Goal: Task Accomplishment & Management: Manage account settings

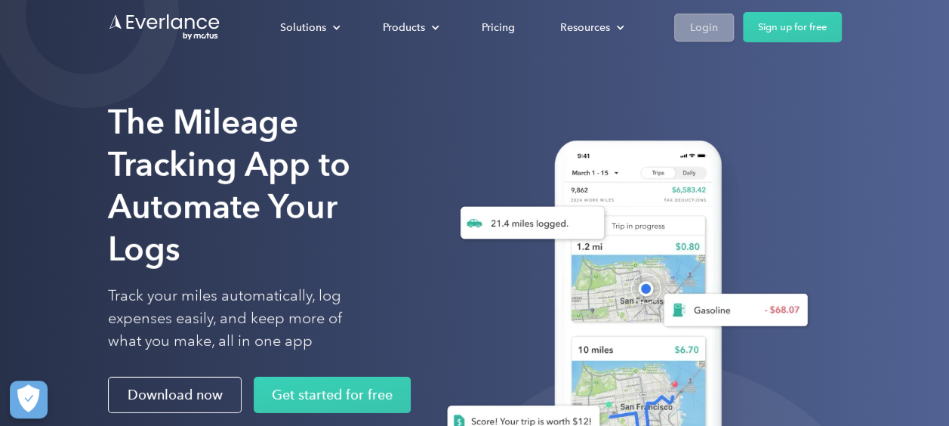
click at [717, 32] on link "Login" at bounding box center [704, 28] width 60 height 28
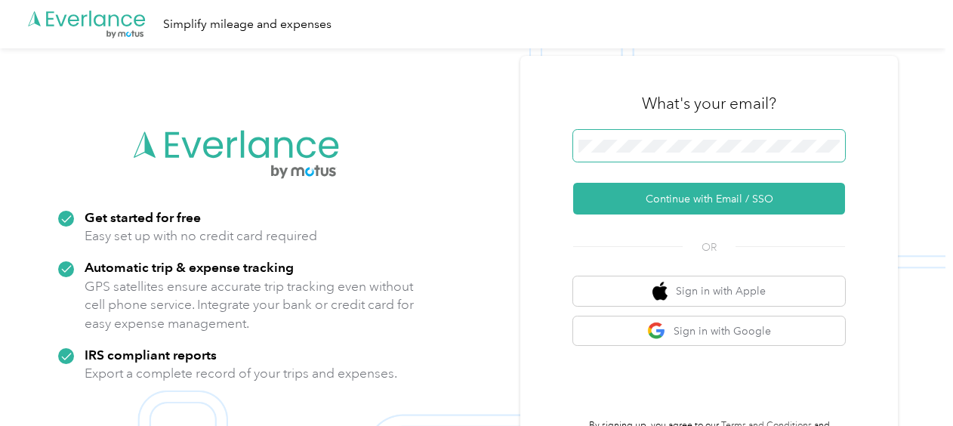
click at [635, 138] on span at bounding box center [709, 146] width 272 height 32
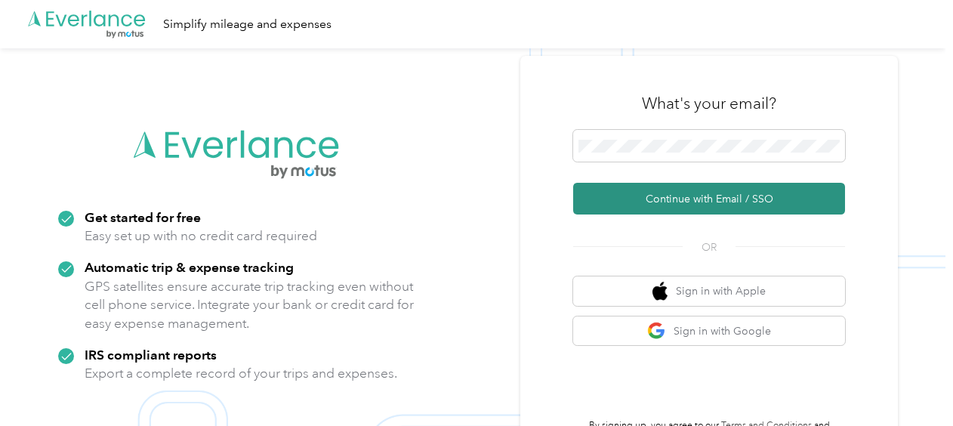
click at [665, 190] on button "Continue with Email / SSO" at bounding box center [709, 199] width 272 height 32
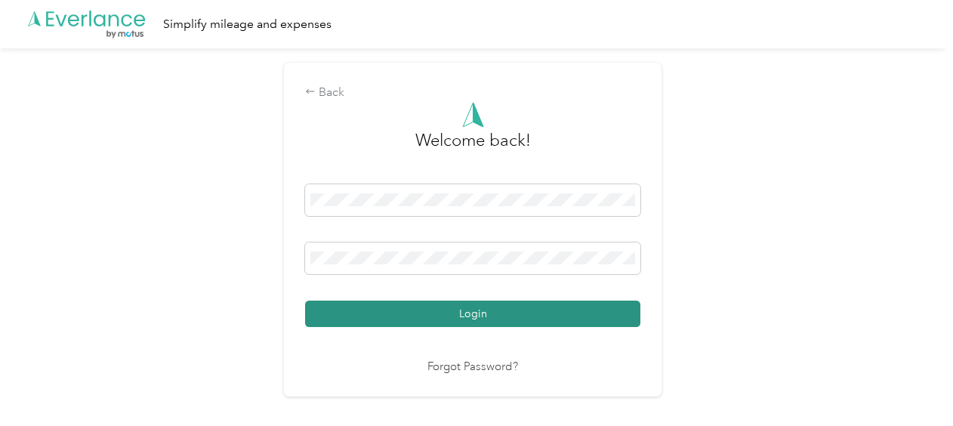
click at [492, 319] on button "Login" at bounding box center [472, 314] width 335 height 26
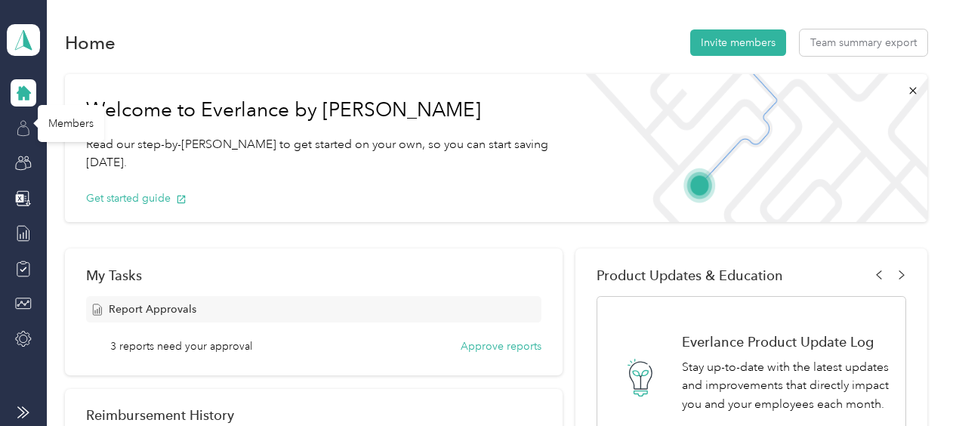
click at [26, 120] on icon at bounding box center [23, 128] width 17 height 17
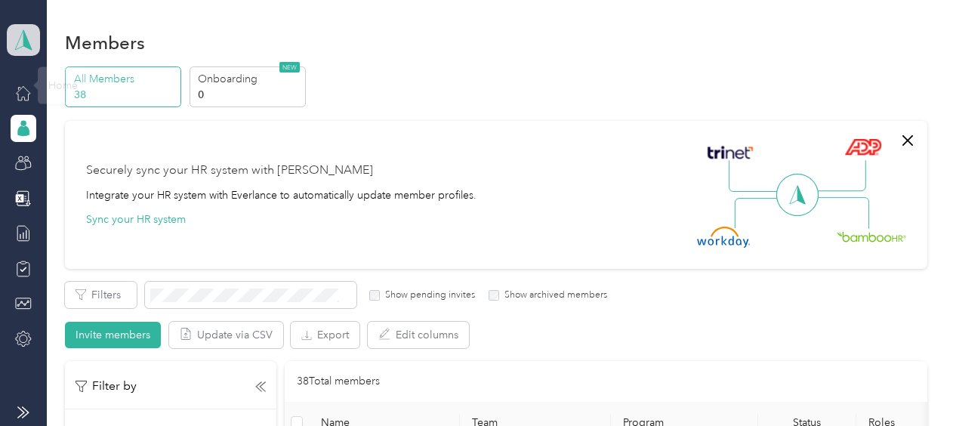
click at [22, 46] on icon at bounding box center [23, 40] width 17 height 20
click at [44, 148] on div "Personal dashboard" at bounding box center [250, 157] width 467 height 26
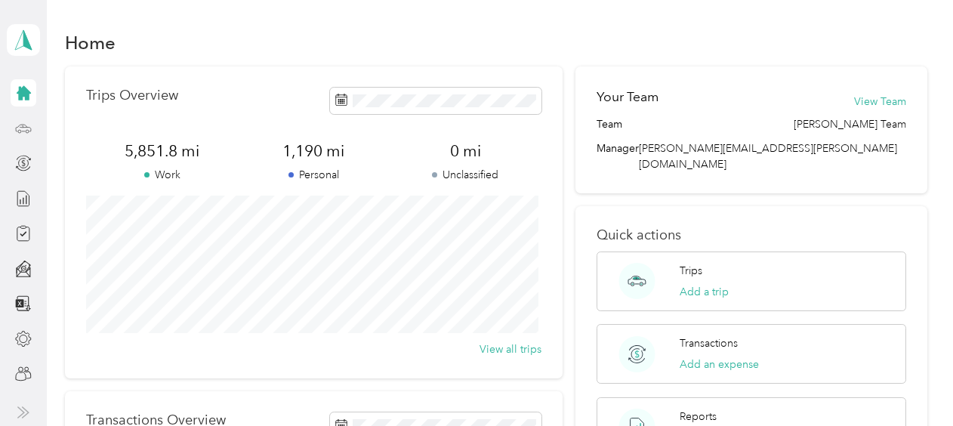
click at [26, 127] on icon at bounding box center [23, 127] width 7 height 0
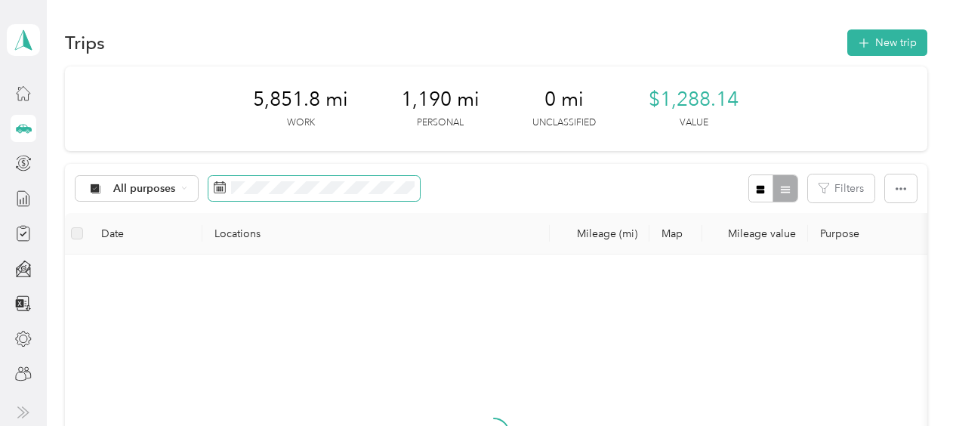
click at [276, 195] on span at bounding box center [313, 189] width 211 height 26
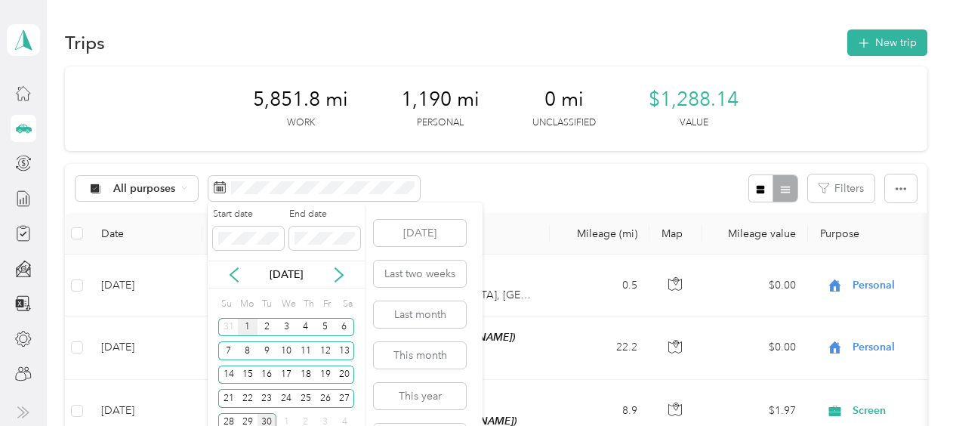
click at [248, 325] on div "1" at bounding box center [248, 327] width 20 height 19
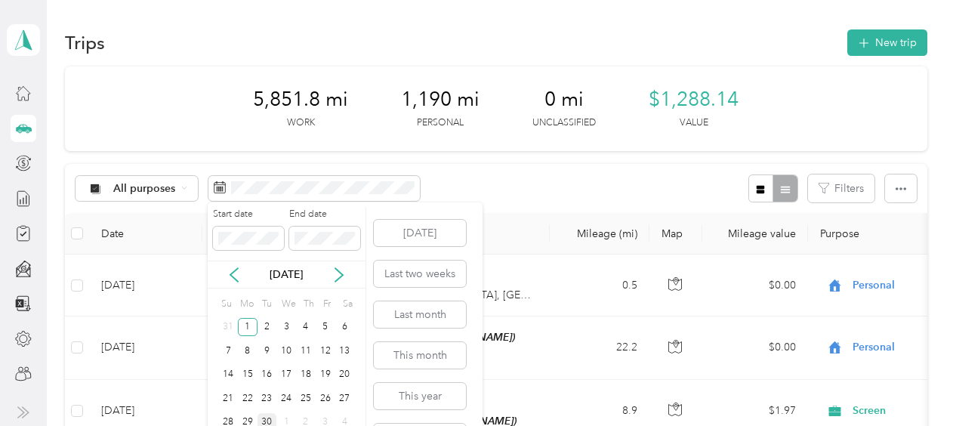
click at [265, 416] on div "30" at bounding box center [268, 422] width 20 height 19
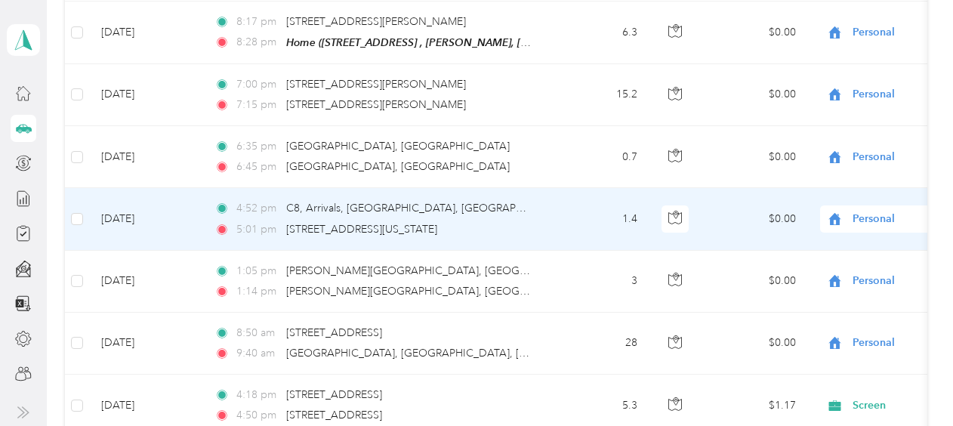
scroll to position [1648, 0]
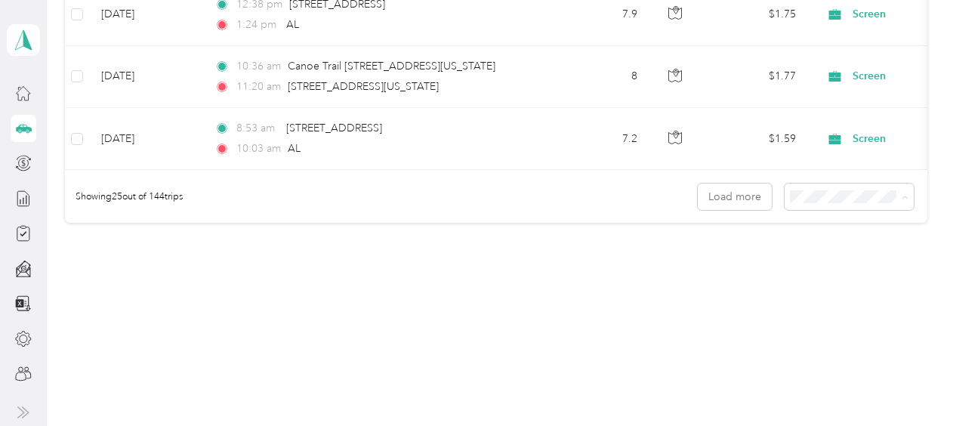
click at [842, 267] on span "100 per load" at bounding box center [822, 271] width 62 height 13
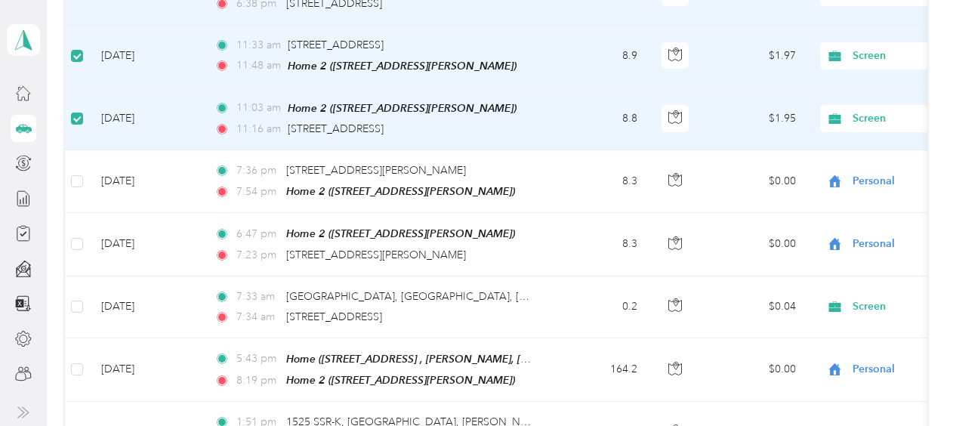
scroll to position [378, 0]
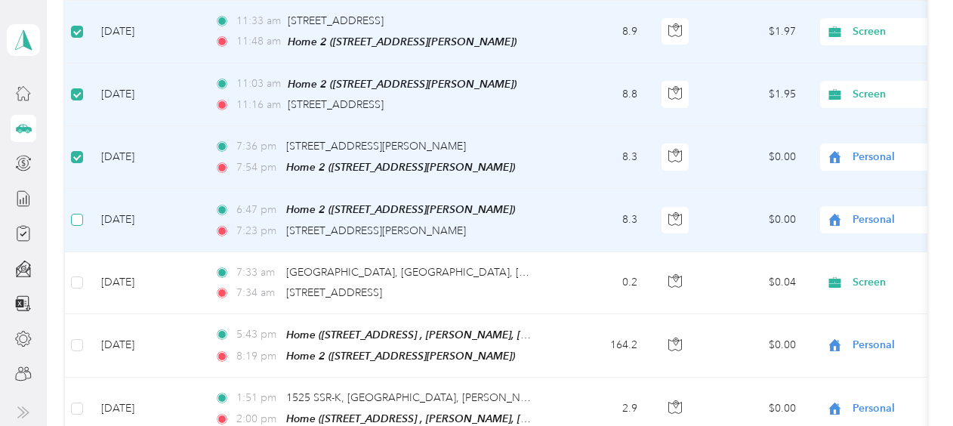
click at [80, 221] on label at bounding box center [77, 219] width 12 height 17
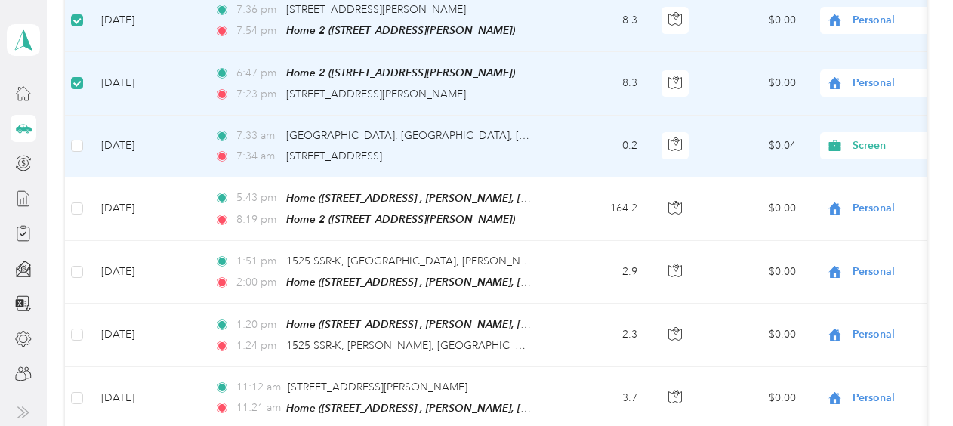
scroll to position [529, 0]
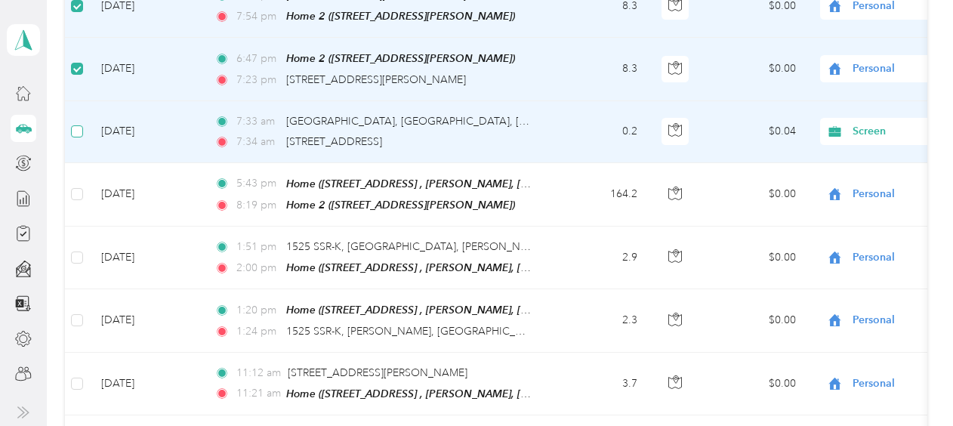
click at [74, 123] on label at bounding box center [77, 131] width 12 height 17
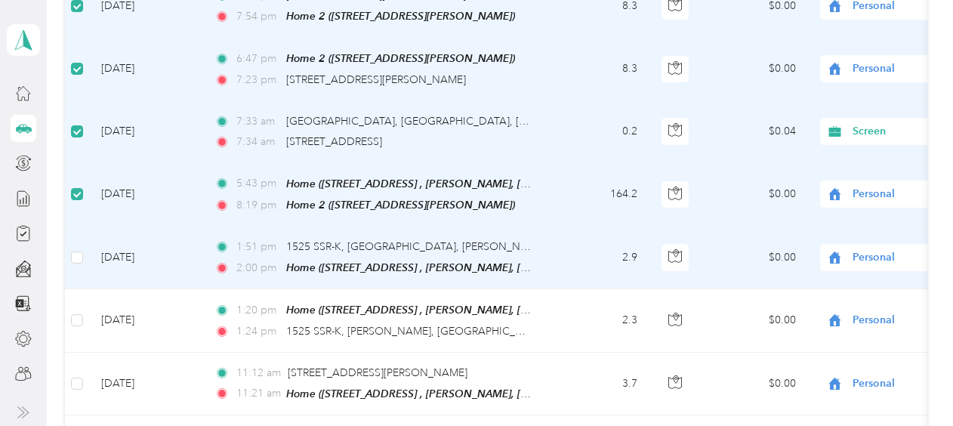
click at [83, 243] on td at bounding box center [77, 258] width 24 height 63
click at [77, 257] on label at bounding box center [77, 257] width 12 height 17
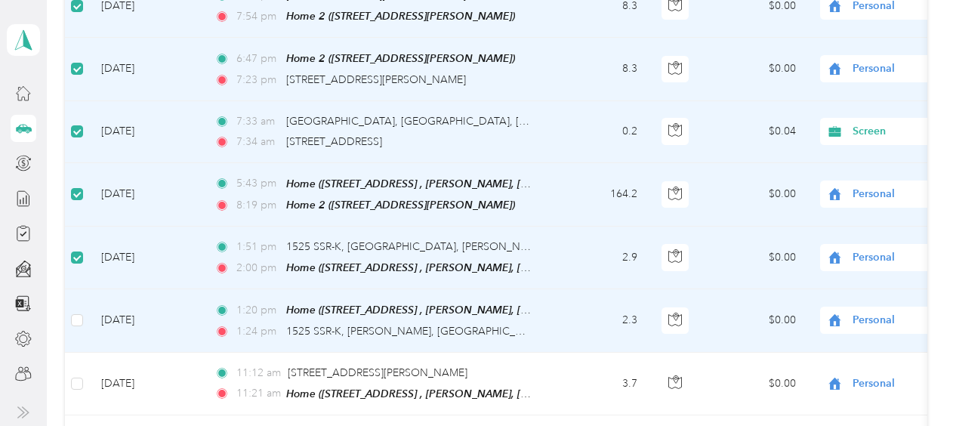
click at [73, 298] on td at bounding box center [77, 320] width 24 height 63
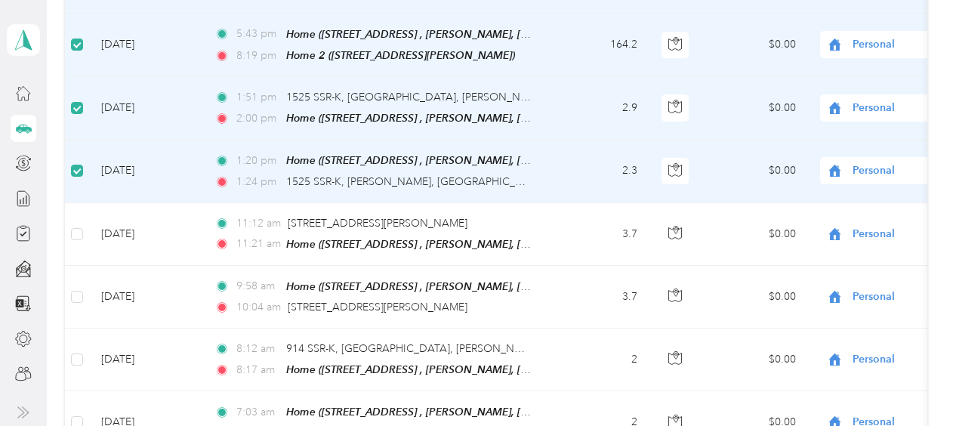
scroll to position [680, 0]
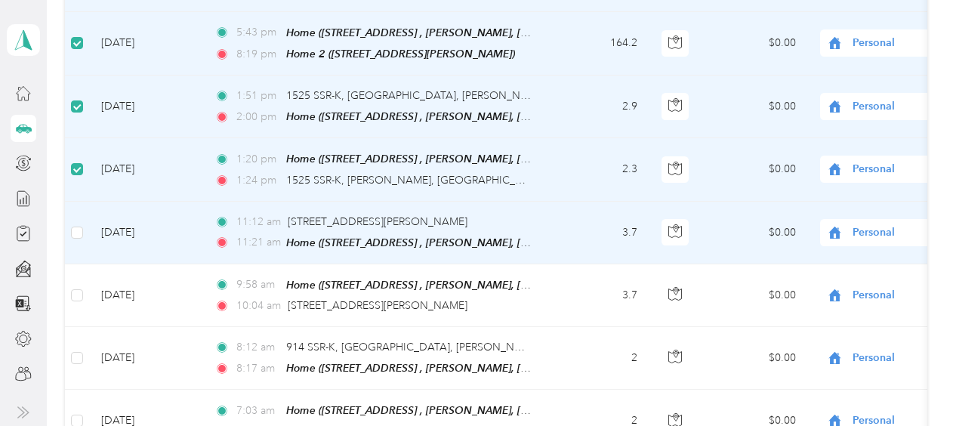
click at [85, 226] on td at bounding box center [77, 233] width 24 height 63
click at [79, 228] on label at bounding box center [77, 232] width 12 height 17
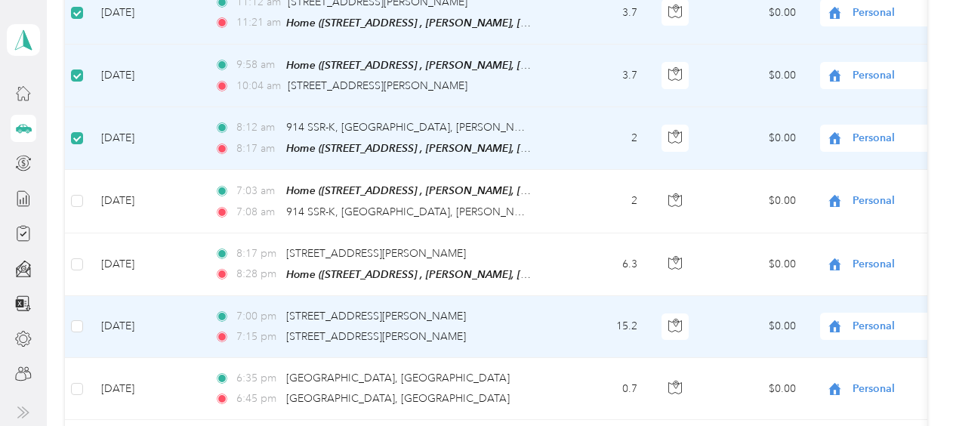
scroll to position [906, 0]
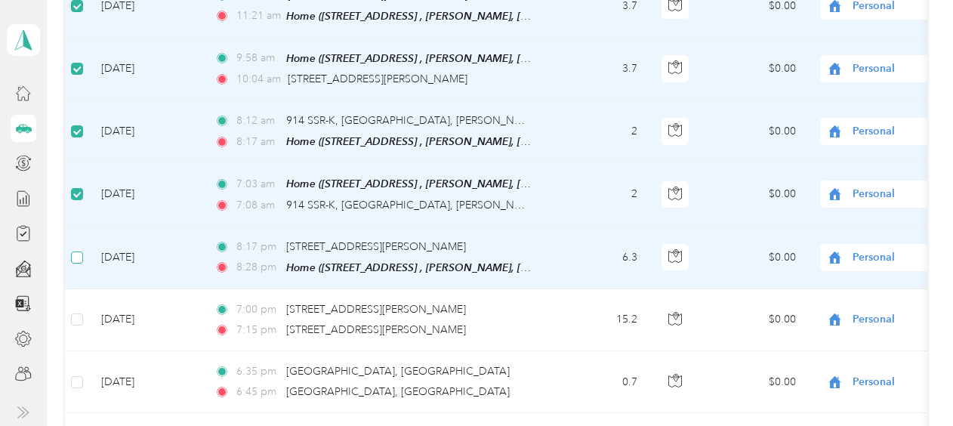
click at [73, 249] on label at bounding box center [77, 257] width 12 height 17
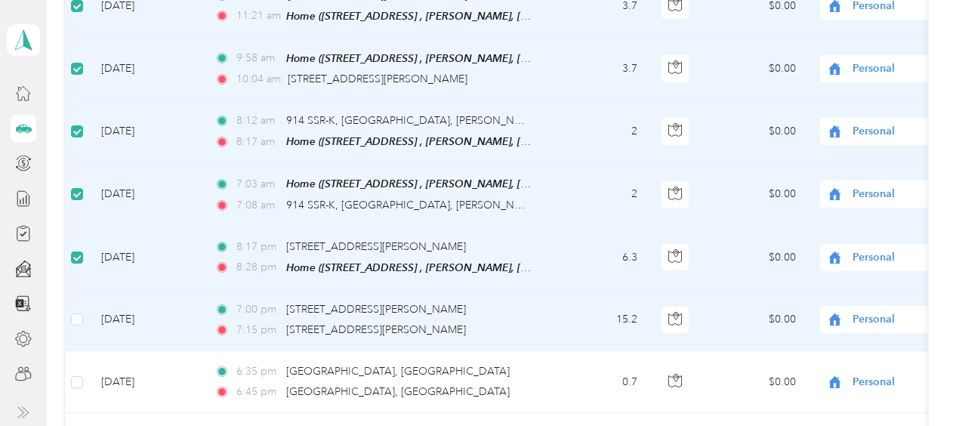
click at [82, 314] on td at bounding box center [77, 320] width 24 height 62
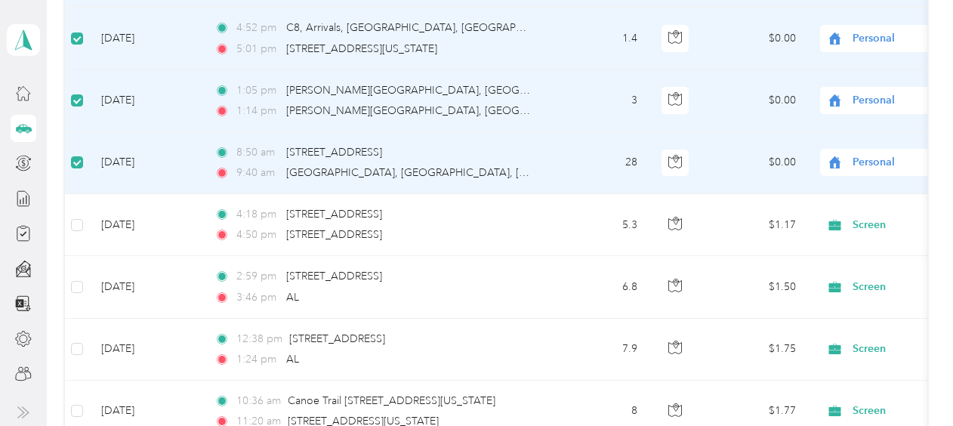
scroll to position [1359, 0]
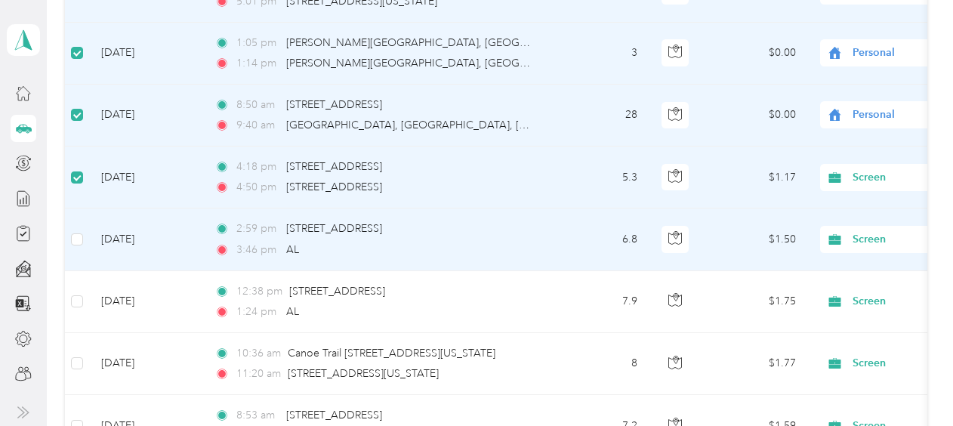
click at [77, 233] on td at bounding box center [77, 239] width 24 height 62
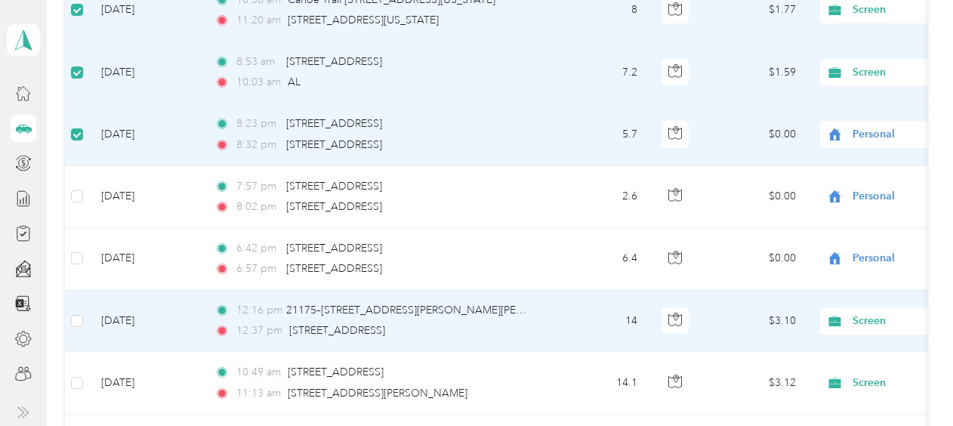
scroll to position [1737, 0]
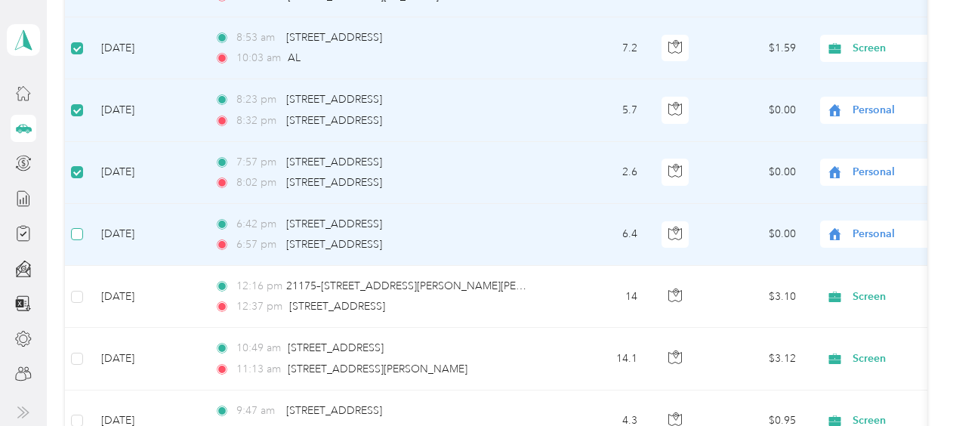
click at [75, 226] on label at bounding box center [77, 234] width 12 height 17
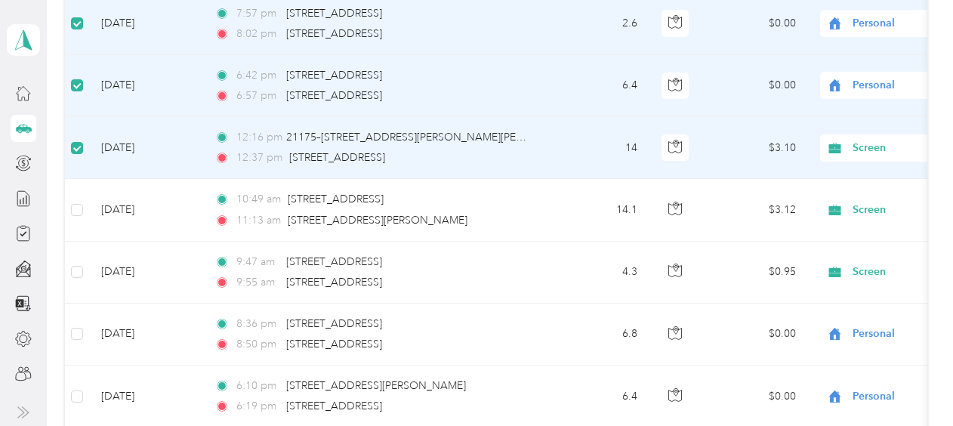
scroll to position [1888, 0]
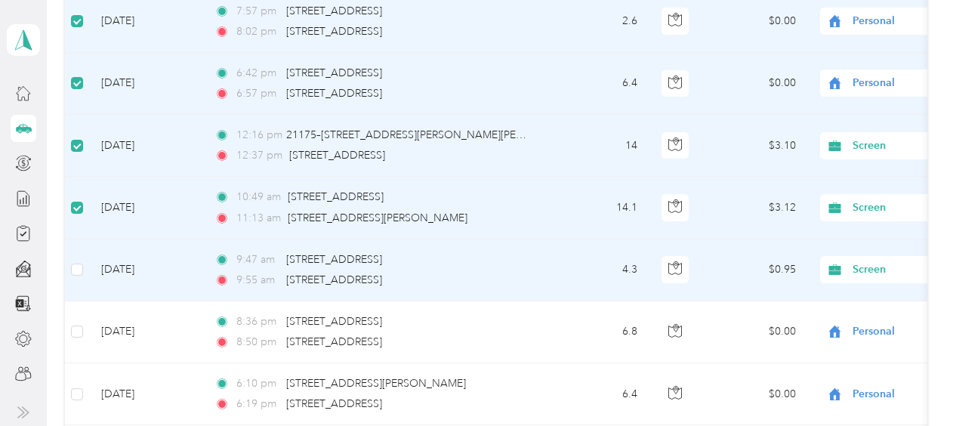
click at [76, 261] on td at bounding box center [77, 270] width 24 height 62
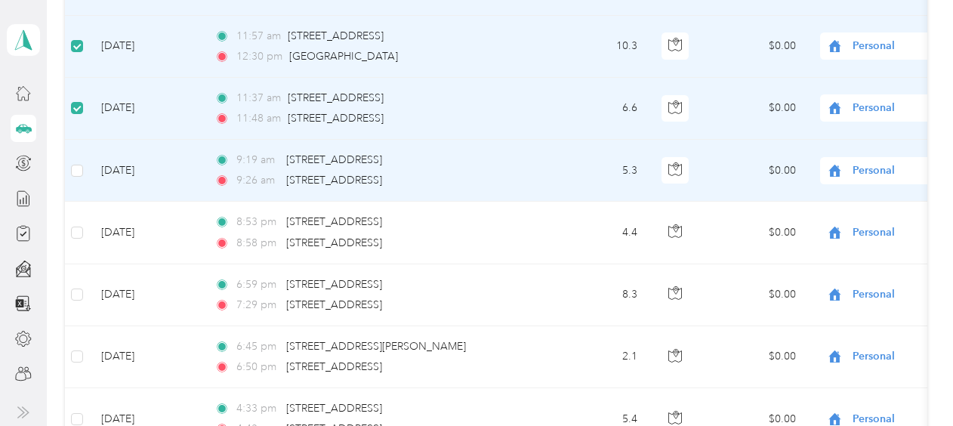
scroll to position [2870, 0]
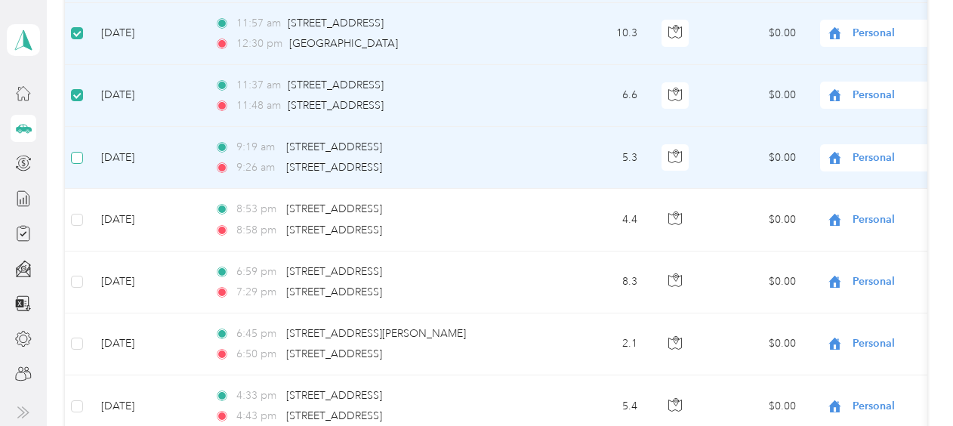
click at [77, 150] on label at bounding box center [77, 158] width 12 height 17
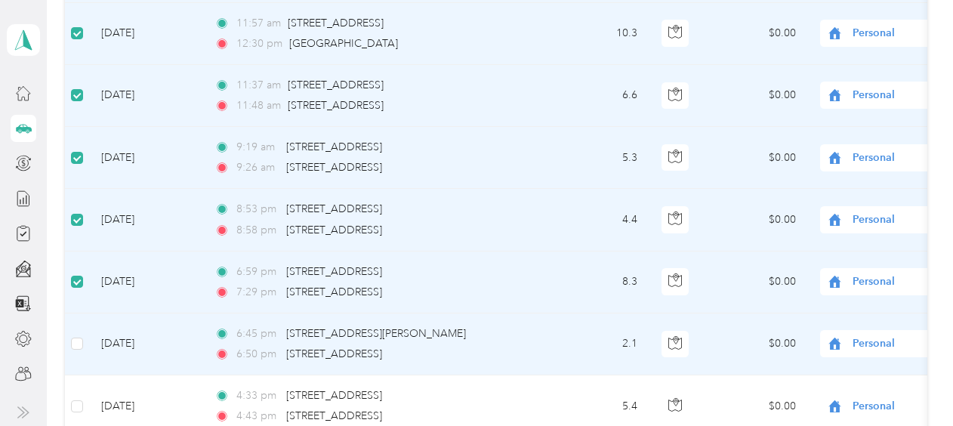
click at [77, 313] on td at bounding box center [77, 344] width 24 height 62
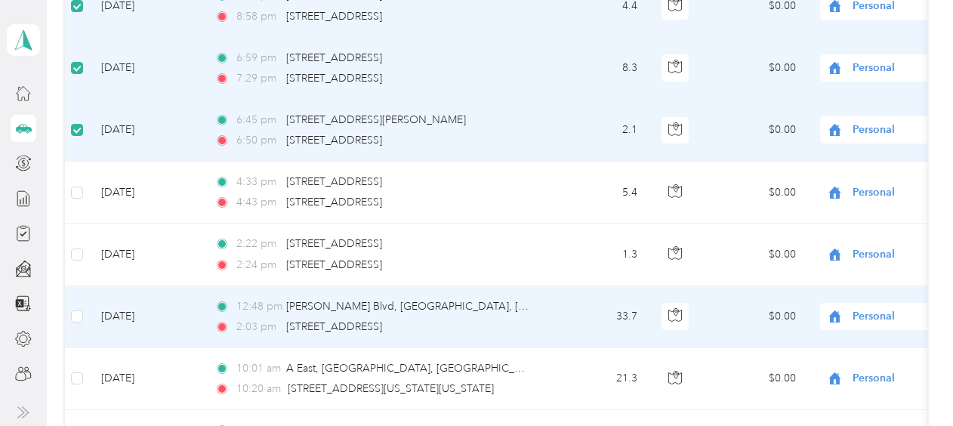
scroll to position [3096, 0]
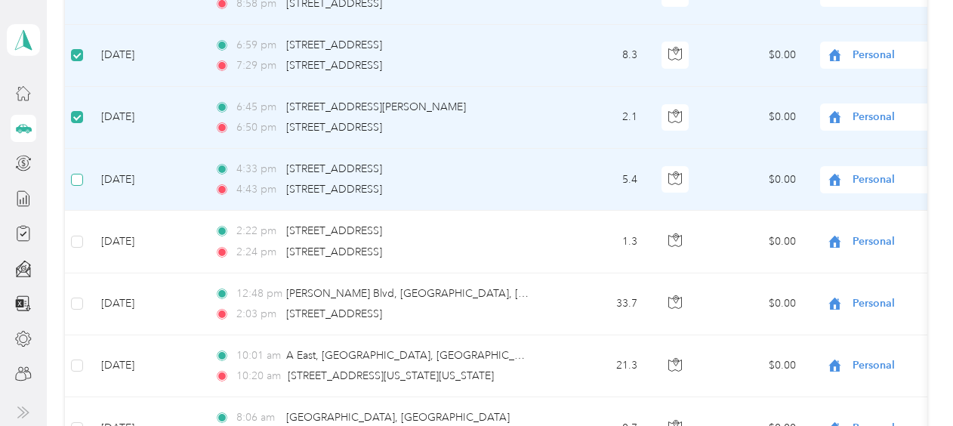
click at [82, 171] on label at bounding box center [77, 179] width 12 height 17
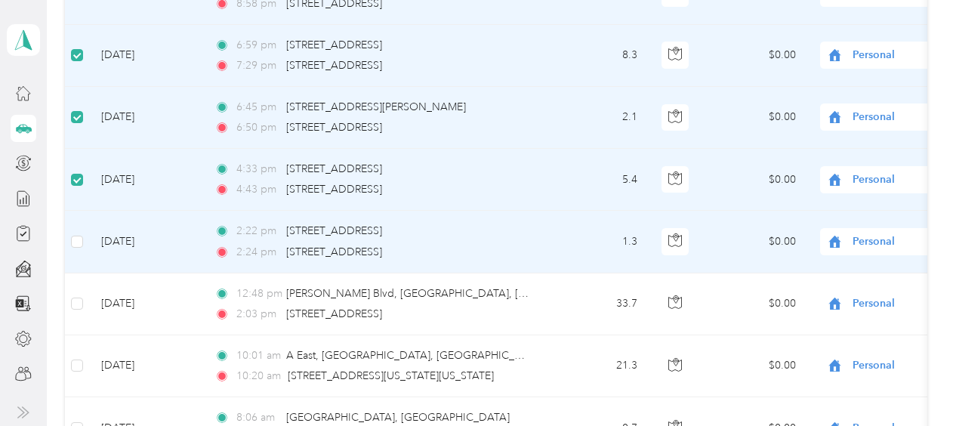
click at [76, 234] on td at bounding box center [77, 242] width 24 height 62
click at [77, 233] on label at bounding box center [77, 241] width 12 height 17
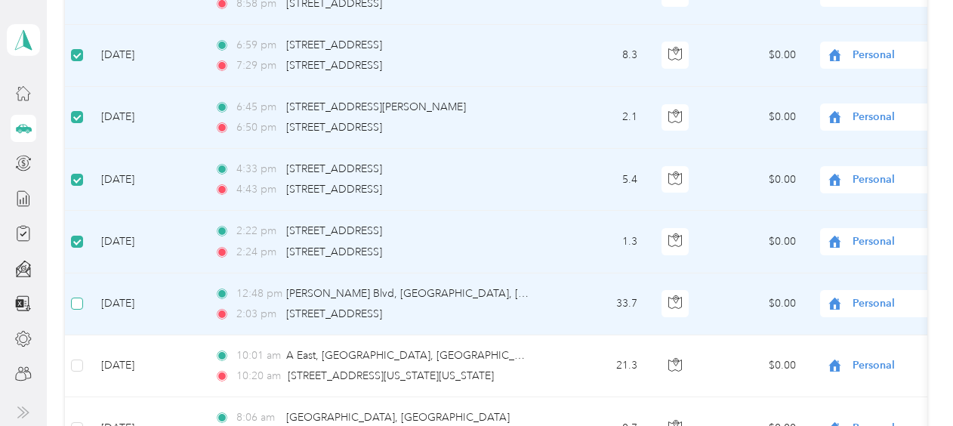
click at [79, 273] on td at bounding box center [77, 304] width 24 height 62
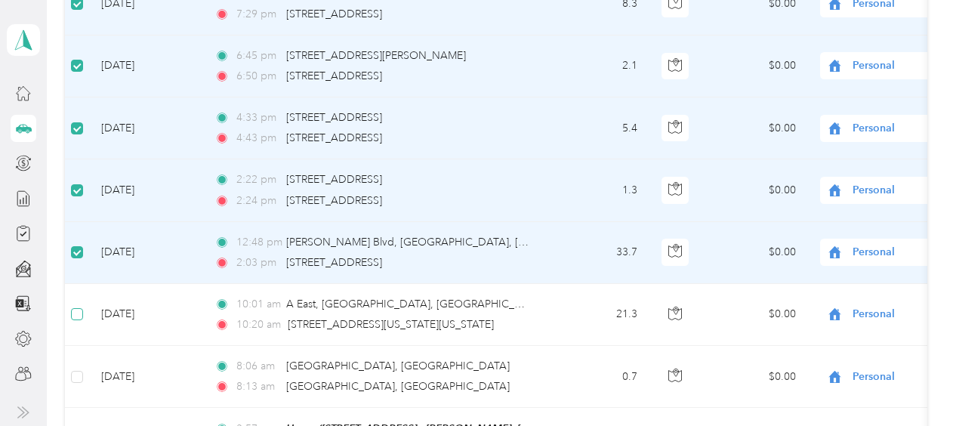
scroll to position [3172, 0]
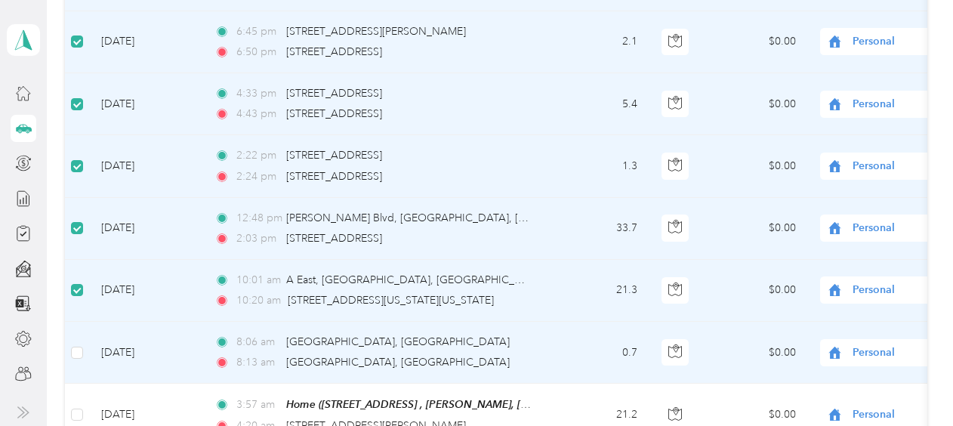
click at [70, 330] on td at bounding box center [77, 353] width 24 height 62
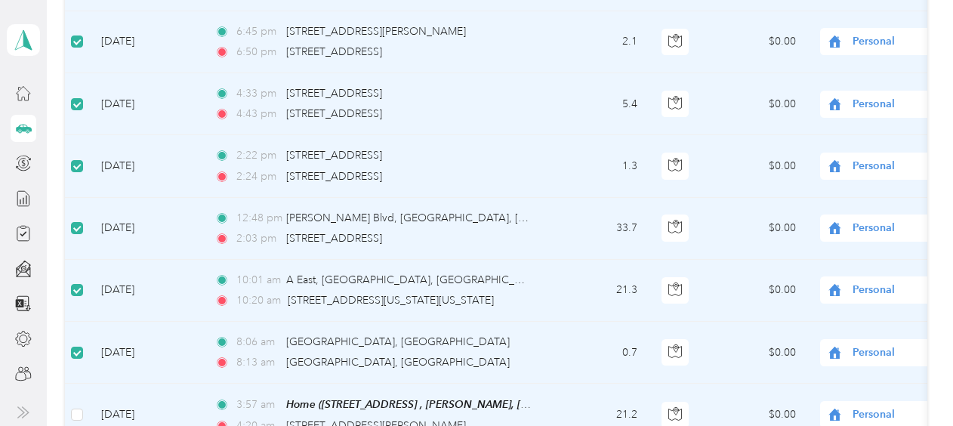
click at [83, 386] on td at bounding box center [77, 415] width 24 height 63
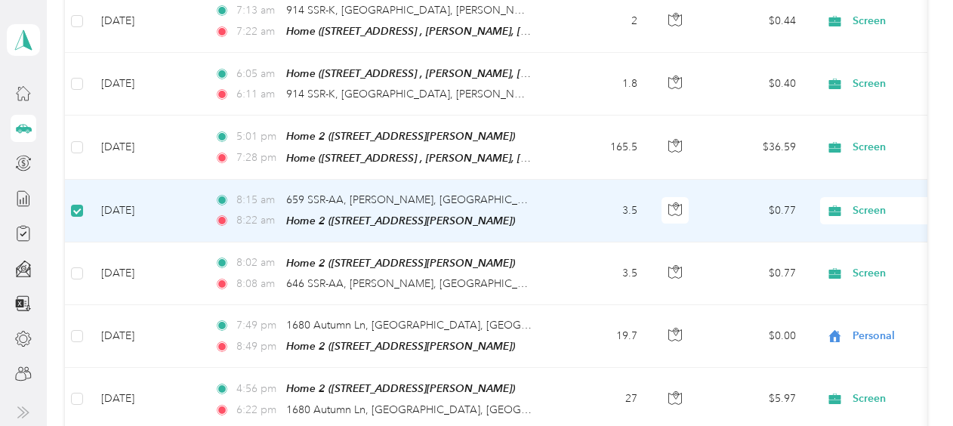
scroll to position [4229, 0]
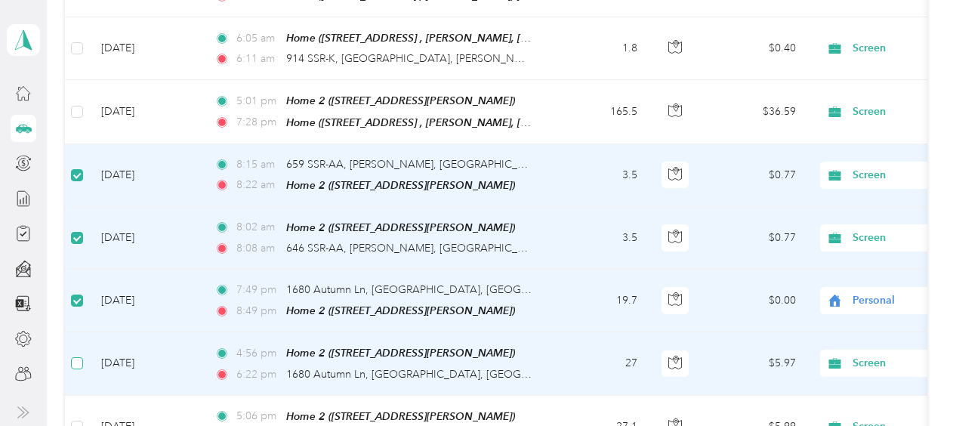
click at [80, 355] on label at bounding box center [77, 363] width 12 height 17
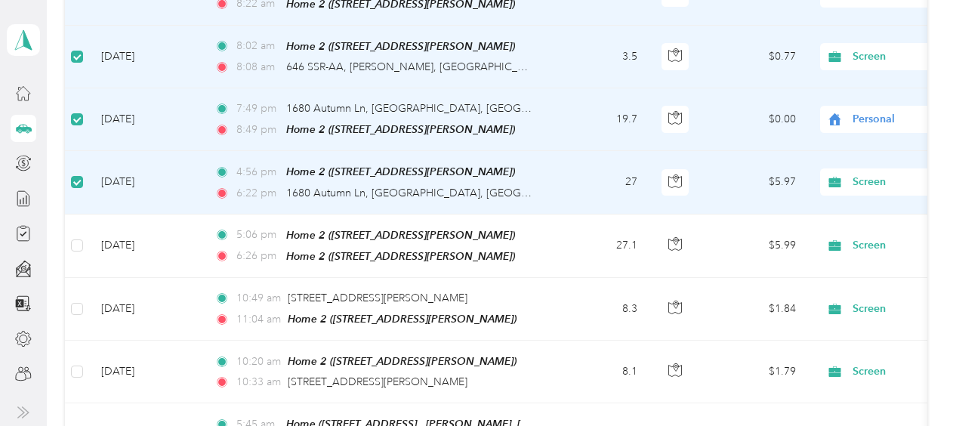
scroll to position [4455, 0]
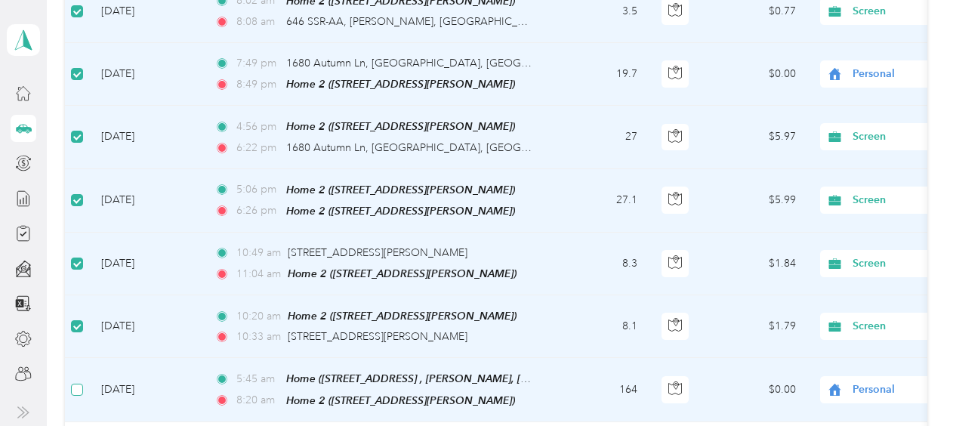
click at [75, 381] on label at bounding box center [77, 389] width 12 height 17
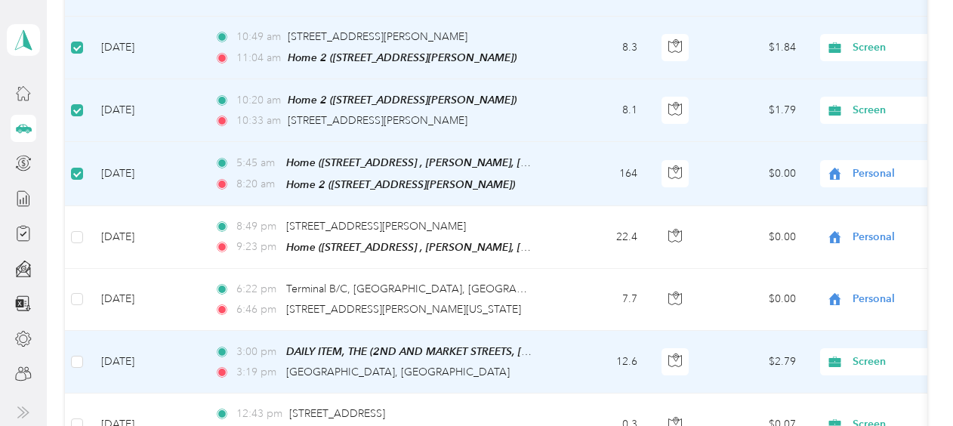
scroll to position [4682, 0]
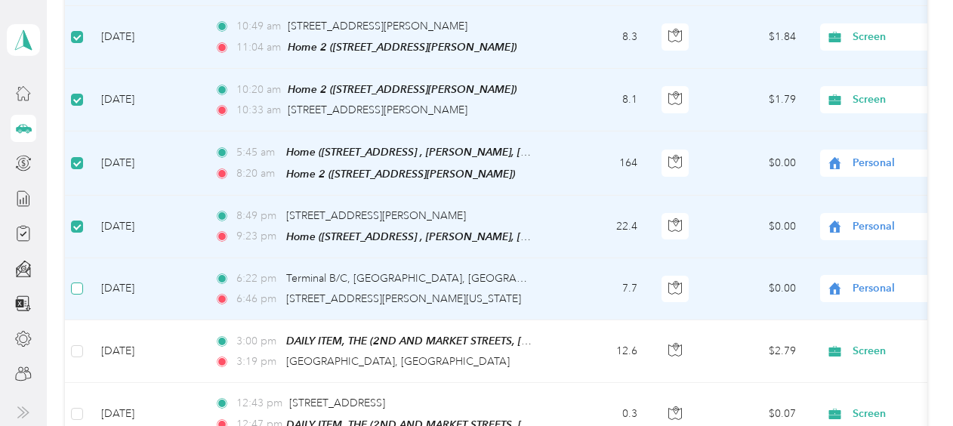
click at [80, 280] on label at bounding box center [77, 288] width 12 height 17
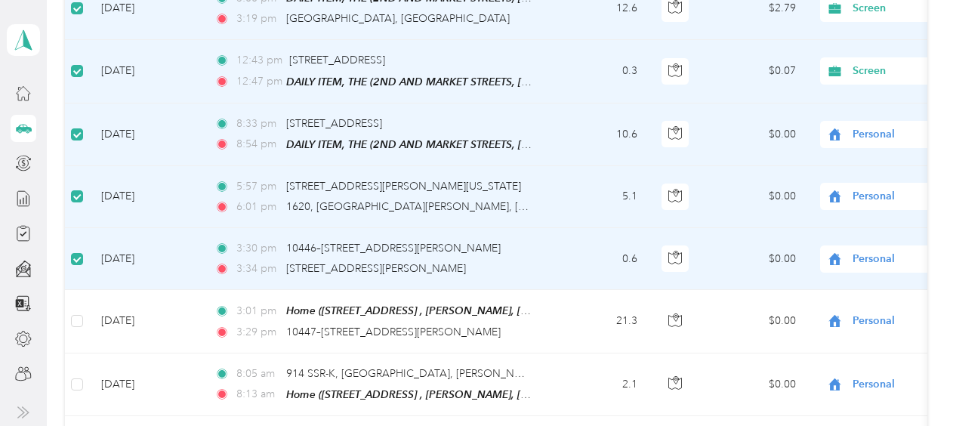
scroll to position [5059, 0]
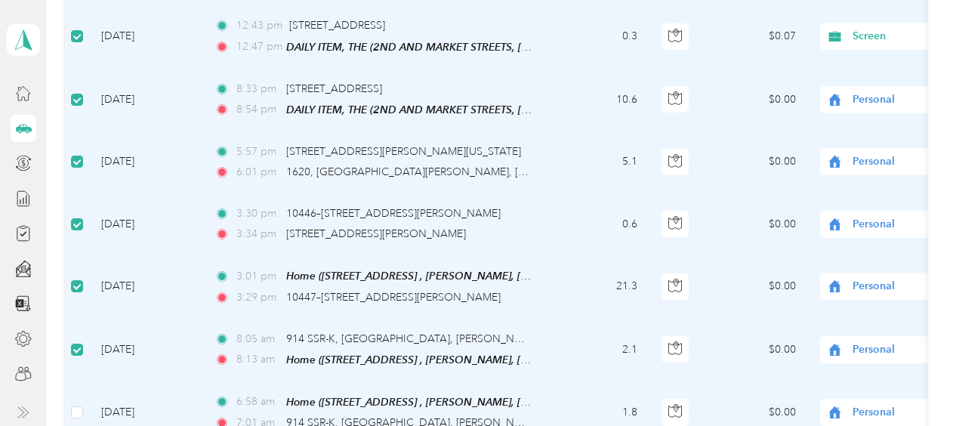
click at [75, 381] on td at bounding box center [77, 412] width 24 height 63
click at [899, 278] on span "Personal" at bounding box center [922, 286] width 138 height 17
click at [853, 269] on li "Screen" at bounding box center [859, 263] width 187 height 26
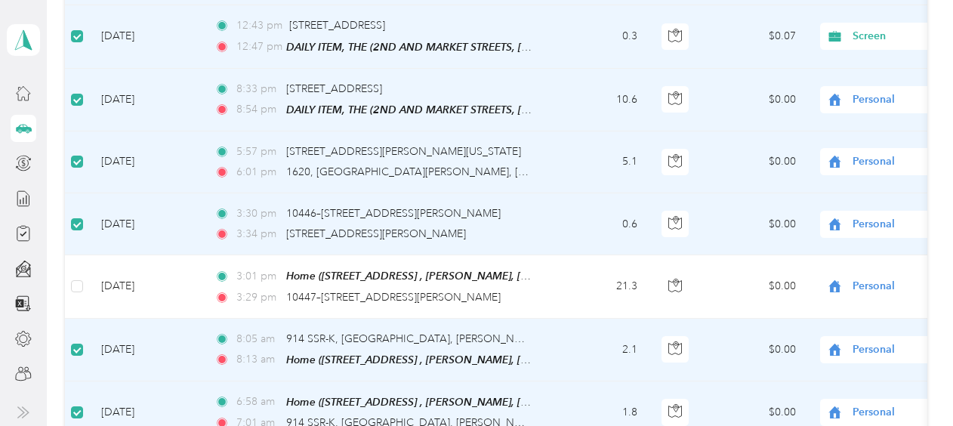
click at [887, 216] on span "Personal" at bounding box center [922, 224] width 138 height 17
click at [874, 196] on span "Screen" at bounding box center [873, 201] width 140 height 16
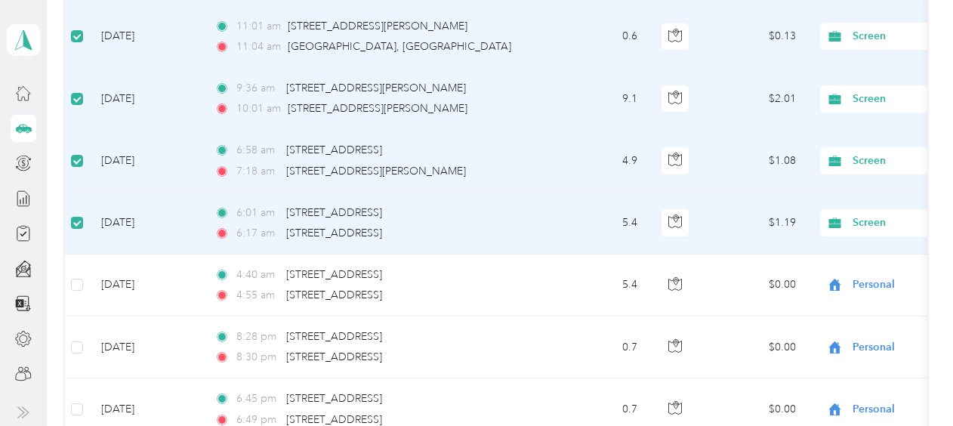
scroll to position [5966, 0]
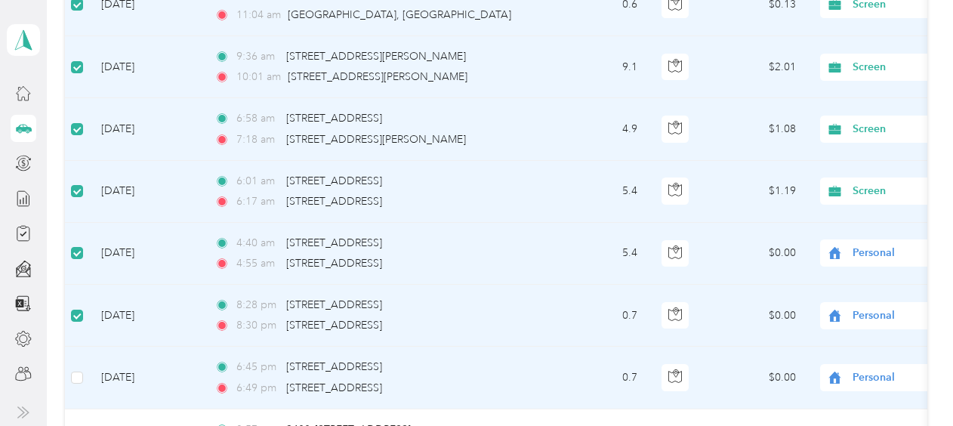
click at [84, 347] on td at bounding box center [77, 378] width 24 height 62
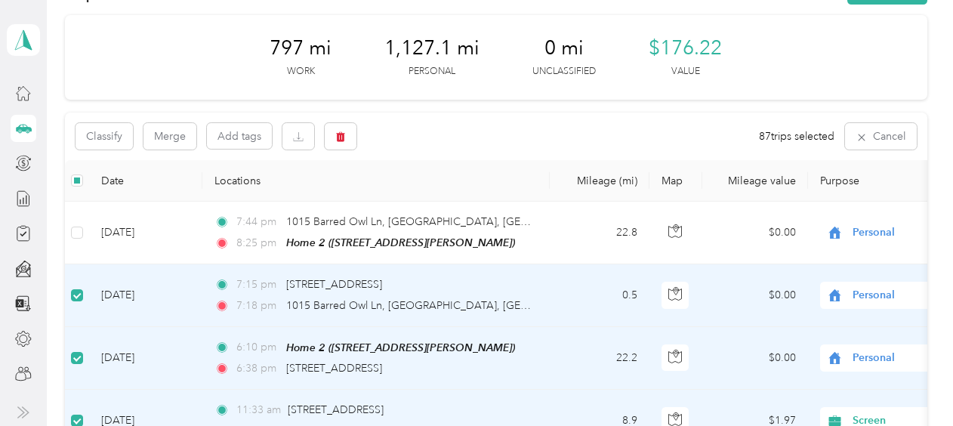
scroll to position [0, 0]
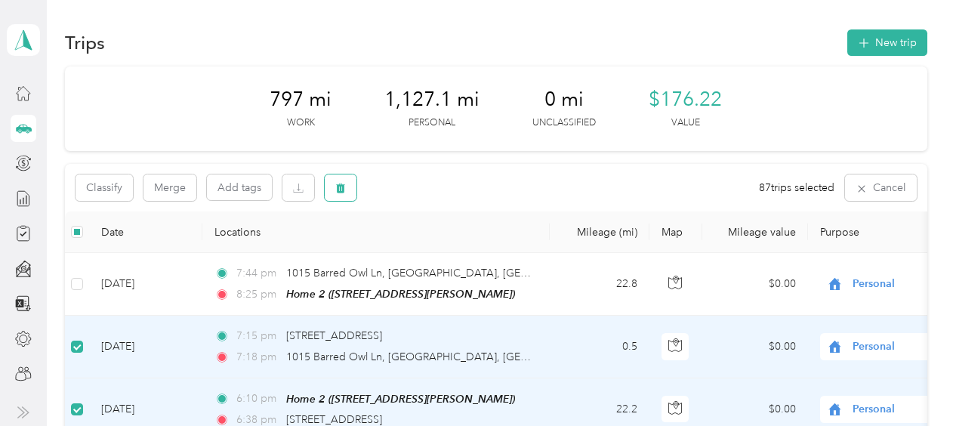
click at [338, 176] on button "button" at bounding box center [341, 187] width 32 height 26
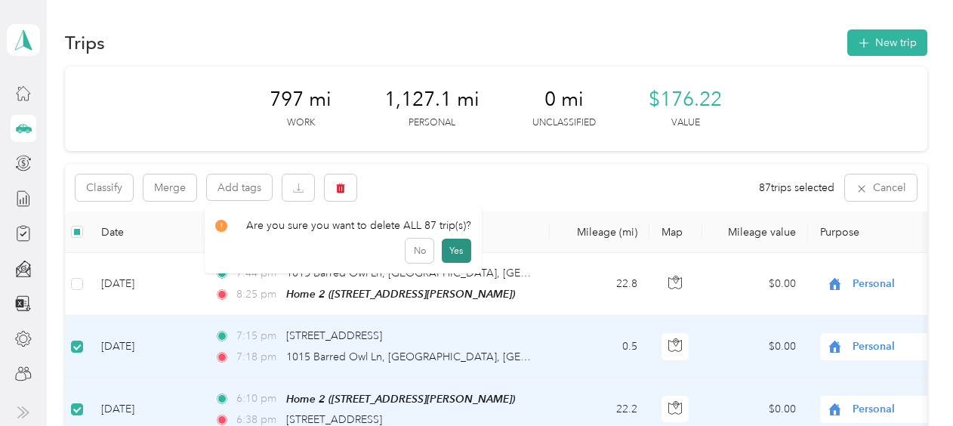
click at [446, 246] on button "Yes" at bounding box center [456, 251] width 29 height 24
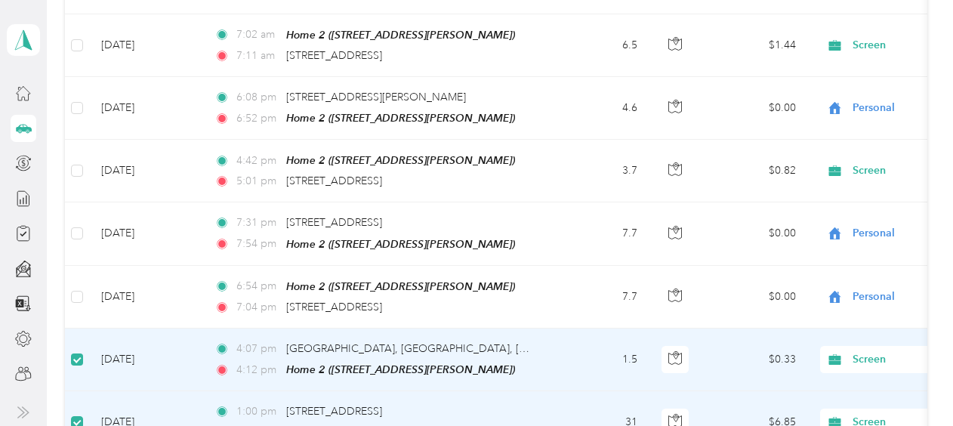
scroll to position [3311, 0]
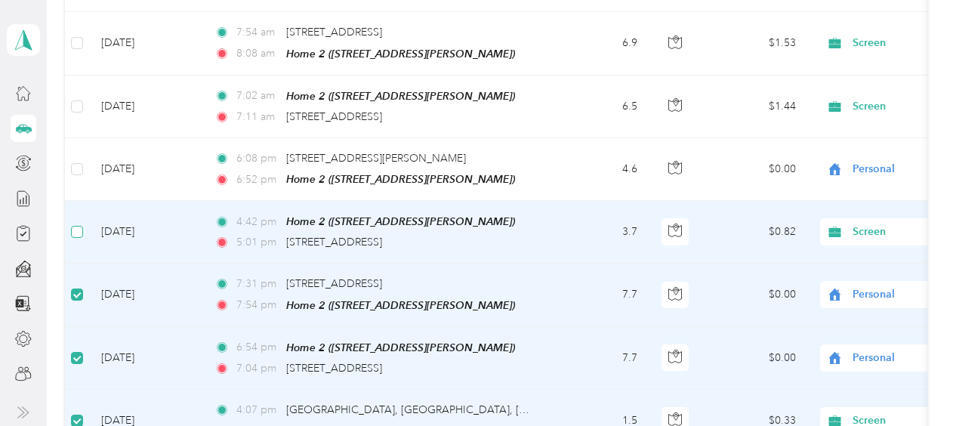
click at [77, 224] on label at bounding box center [77, 232] width 12 height 17
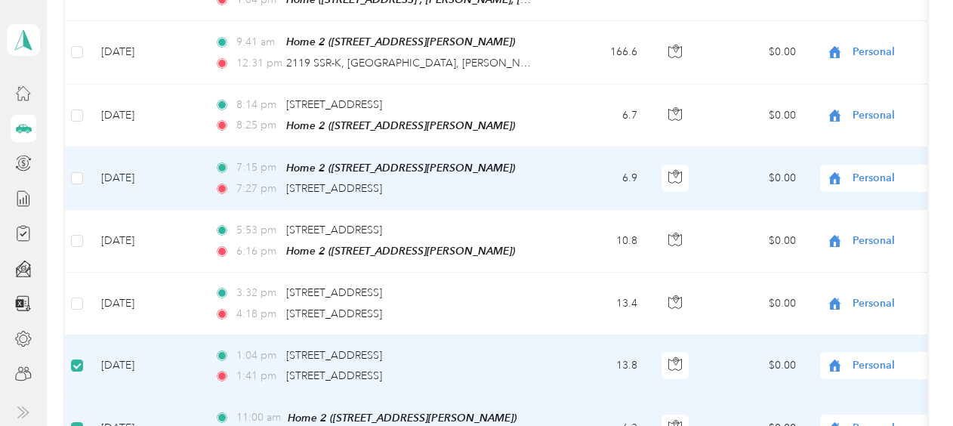
scroll to position [2782, 0]
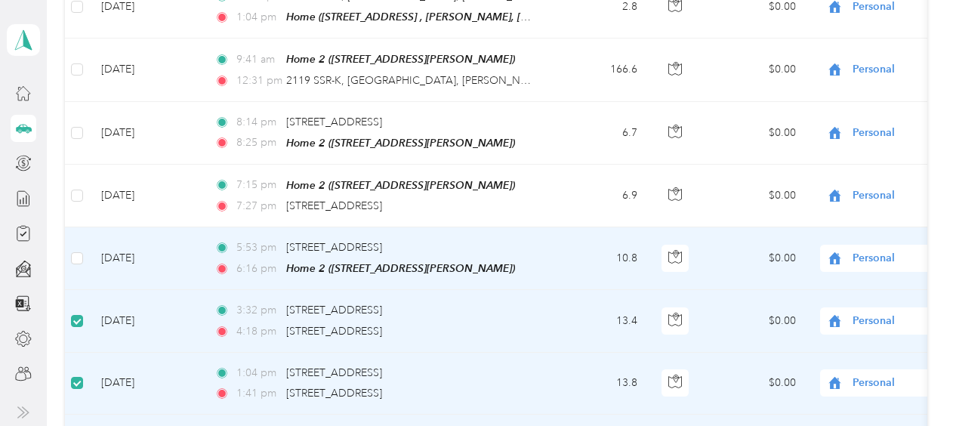
click at [72, 237] on td at bounding box center [77, 258] width 24 height 63
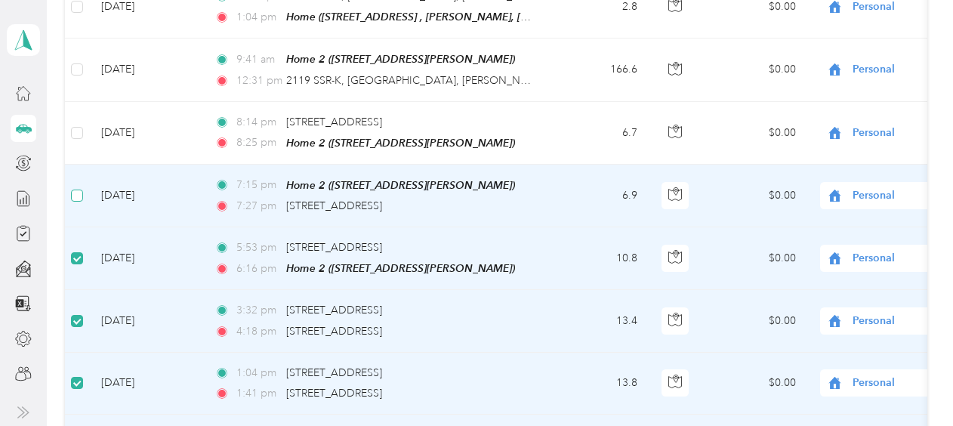
click at [82, 187] on label at bounding box center [77, 195] width 12 height 17
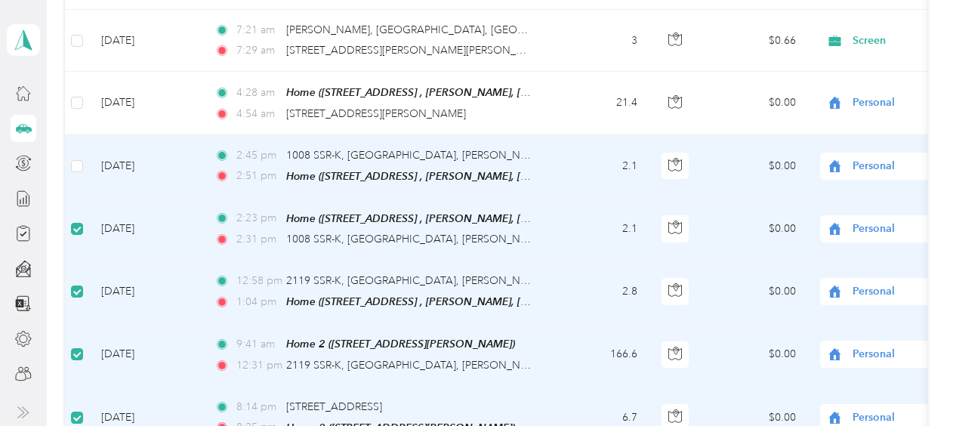
scroll to position [2329, 0]
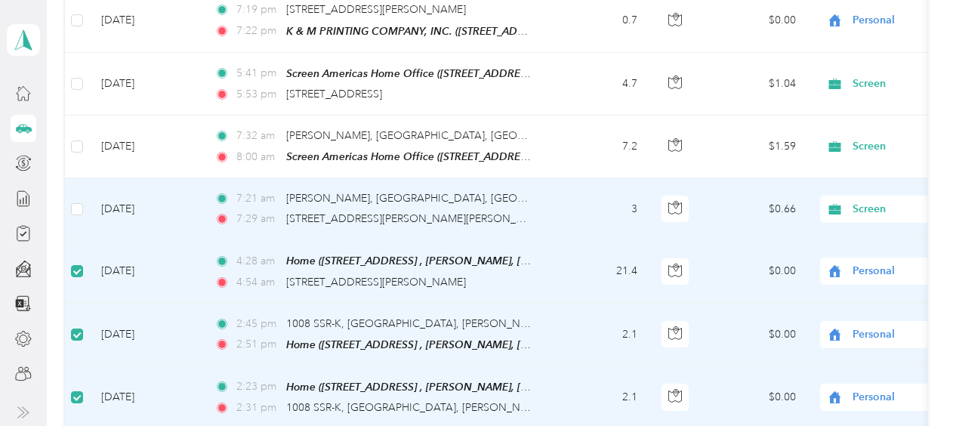
click at [85, 180] on td at bounding box center [77, 209] width 24 height 62
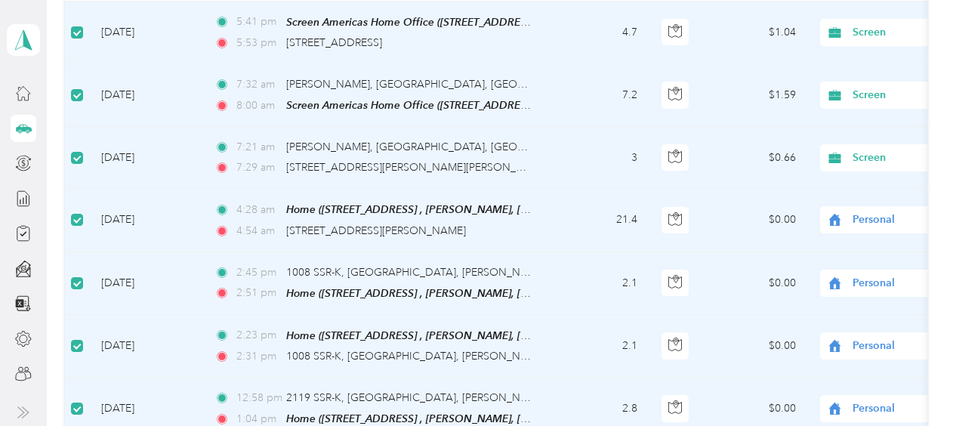
scroll to position [2404, 0]
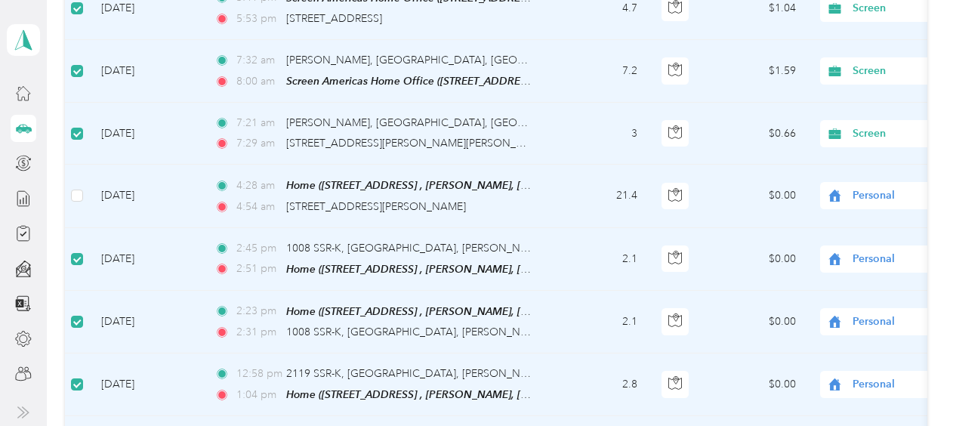
click at [865, 182] on div "Personal" at bounding box center [913, 195] width 187 height 27
click at [848, 190] on span "Screen" at bounding box center [873, 196] width 140 height 16
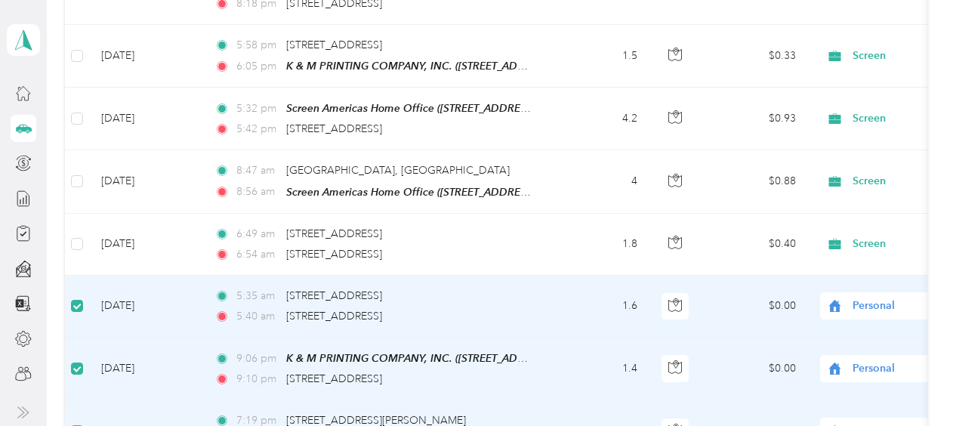
scroll to position [1876, 0]
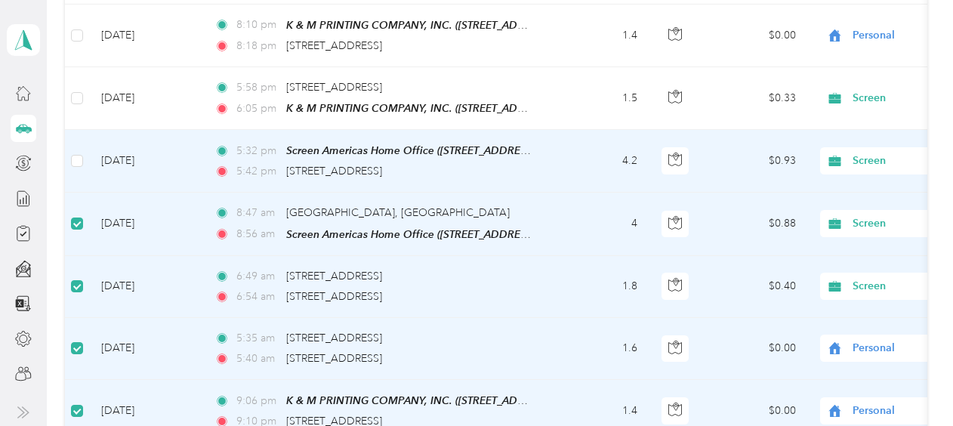
click at [80, 150] on td at bounding box center [77, 161] width 24 height 63
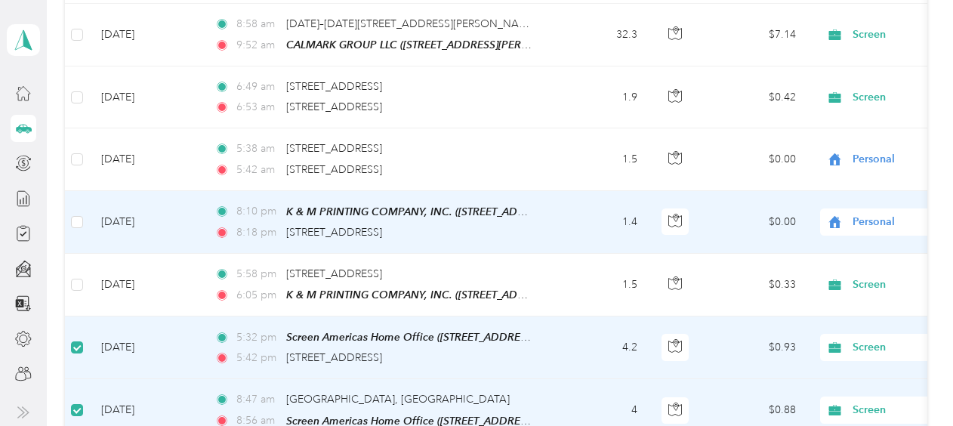
scroll to position [1649, 0]
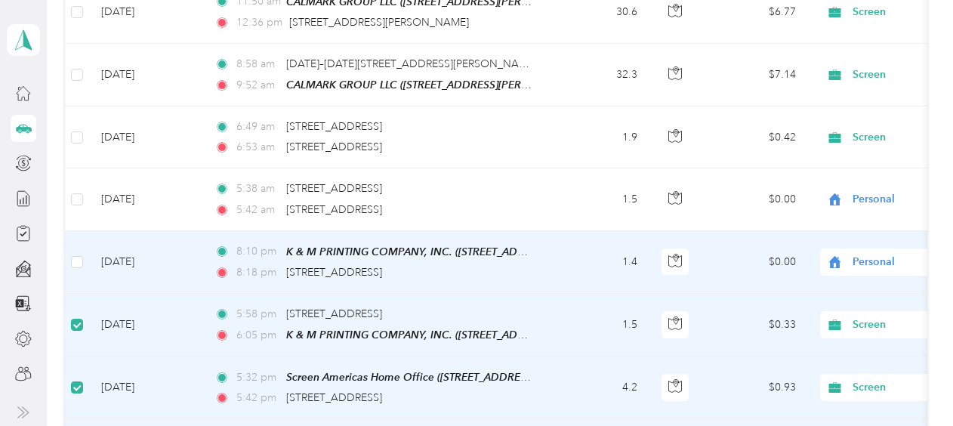
click at [70, 240] on td at bounding box center [77, 262] width 24 height 63
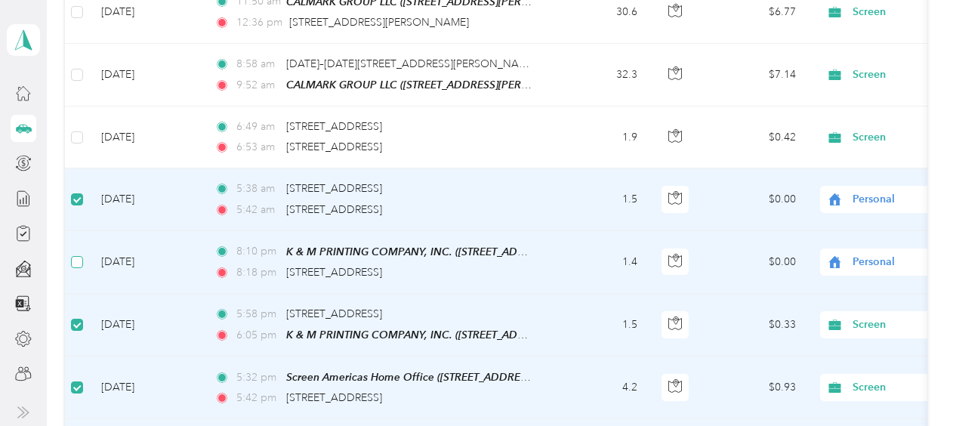
click at [77, 257] on td at bounding box center [77, 262] width 24 height 63
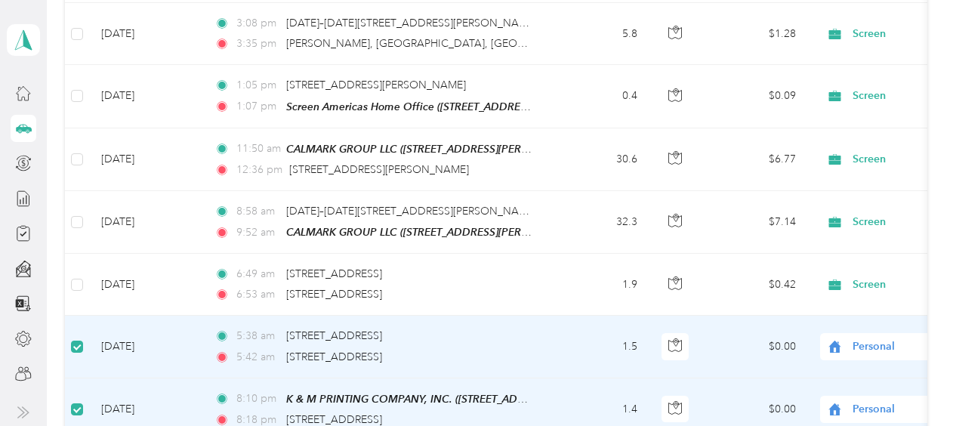
scroll to position [1498, 0]
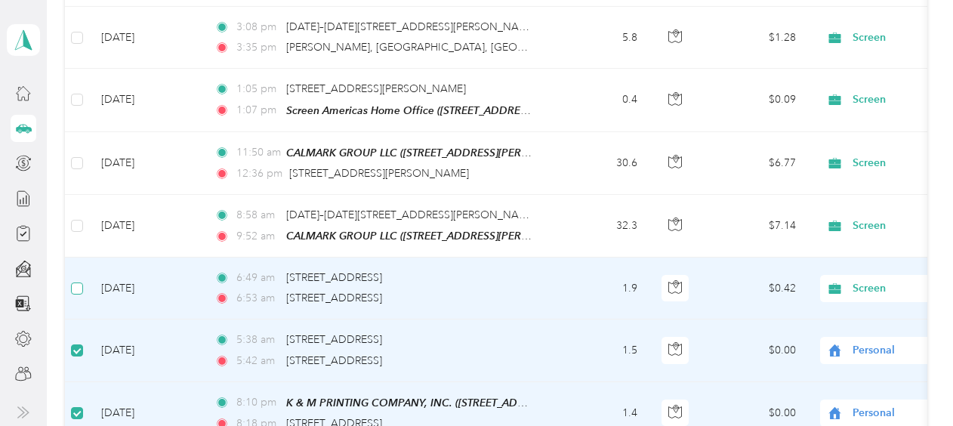
click at [79, 261] on td at bounding box center [77, 289] width 24 height 62
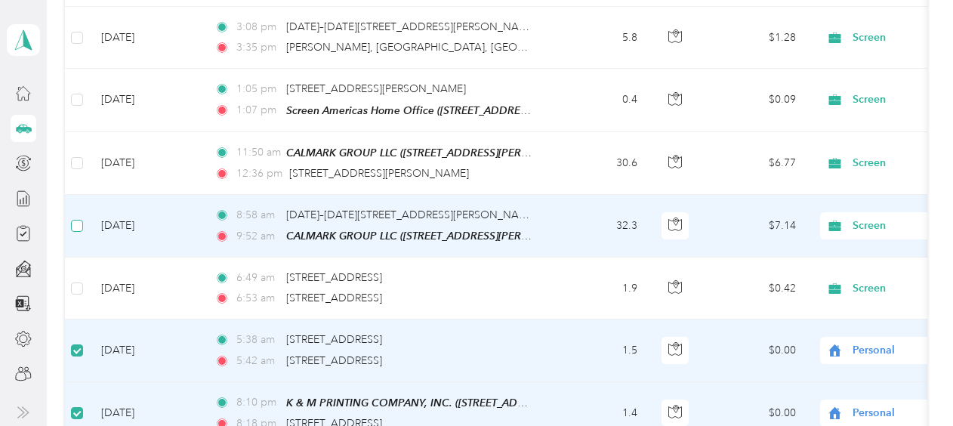
click at [79, 217] on label at bounding box center [77, 225] width 12 height 17
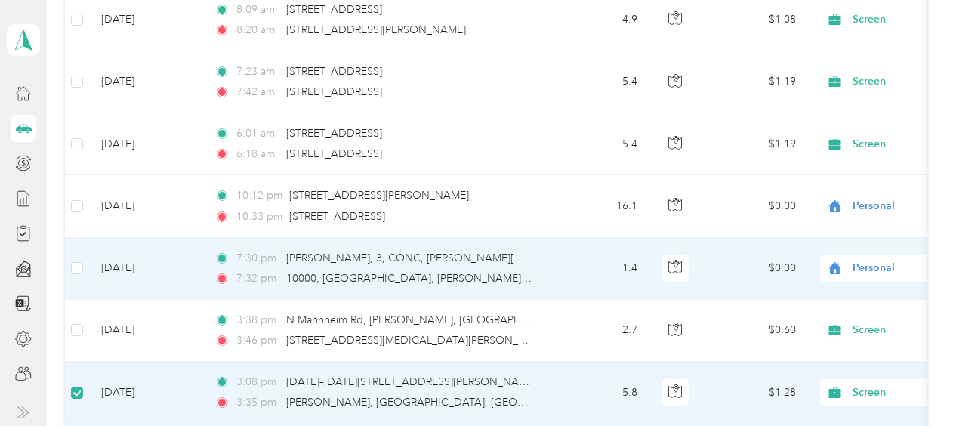
scroll to position [1121, 0]
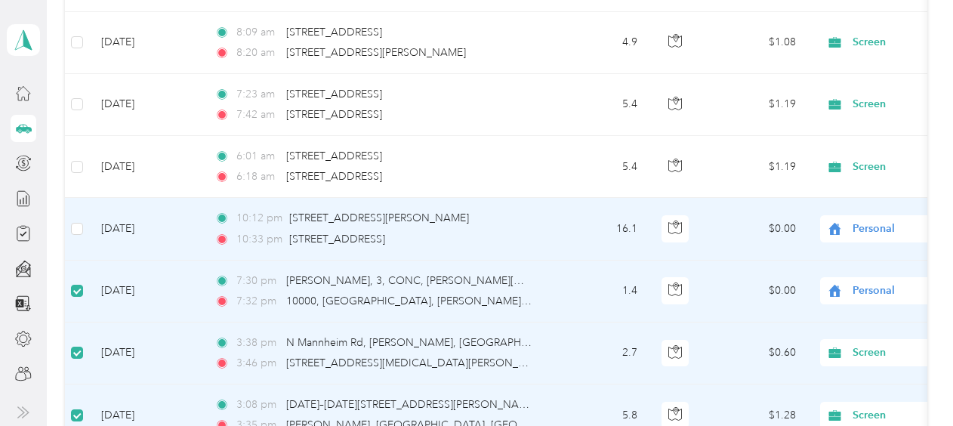
click at [82, 203] on td at bounding box center [77, 229] width 24 height 62
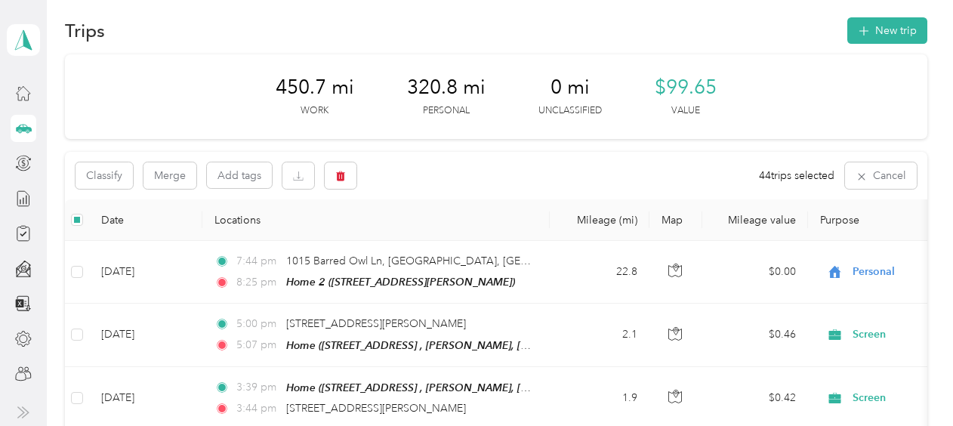
scroll to position [0, 0]
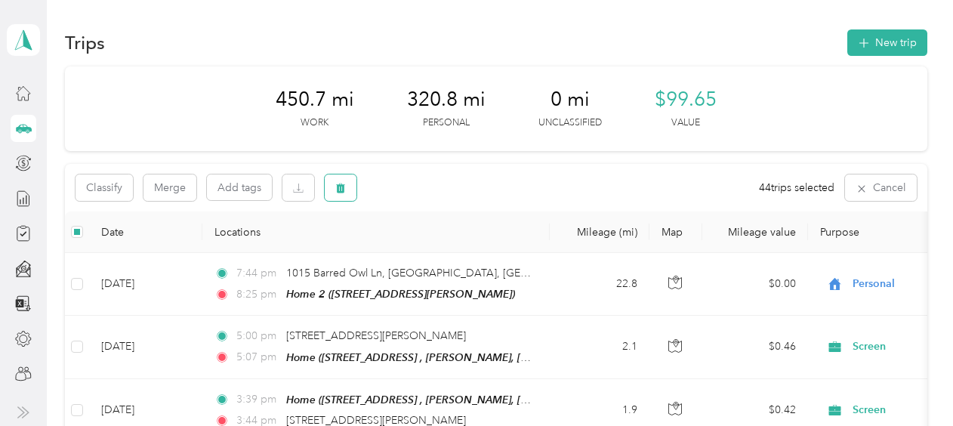
click at [354, 189] on button "button" at bounding box center [341, 187] width 32 height 26
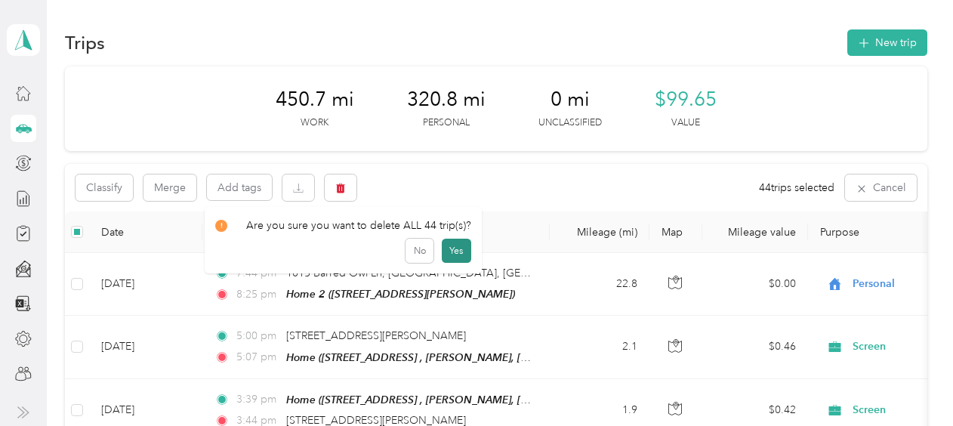
click at [454, 252] on button "Yes" at bounding box center [456, 251] width 29 height 24
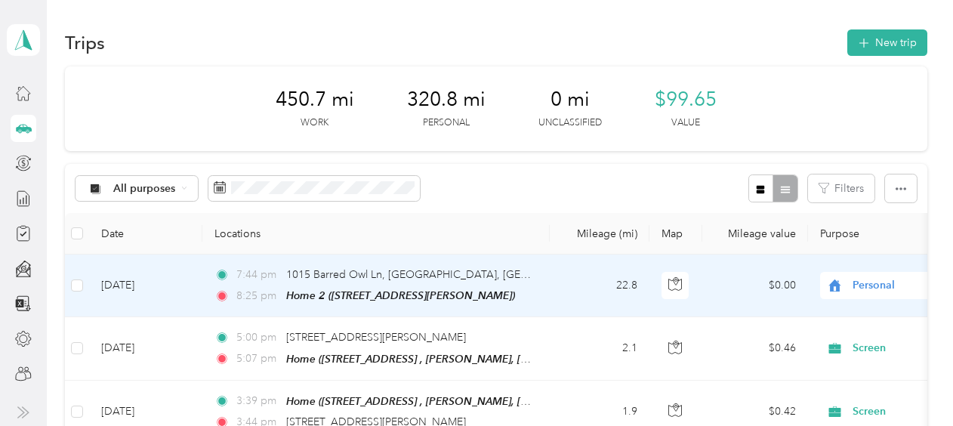
click at [87, 282] on td at bounding box center [77, 285] width 24 height 63
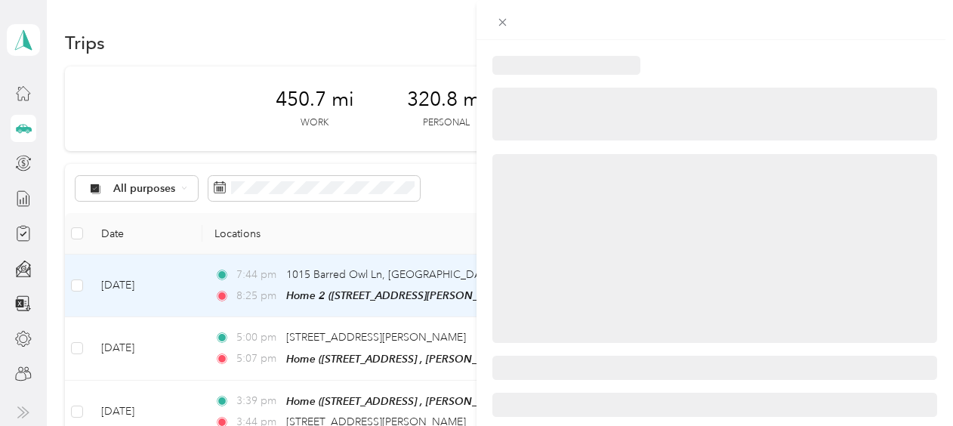
click at [83, 283] on div at bounding box center [476, 213] width 953 height 426
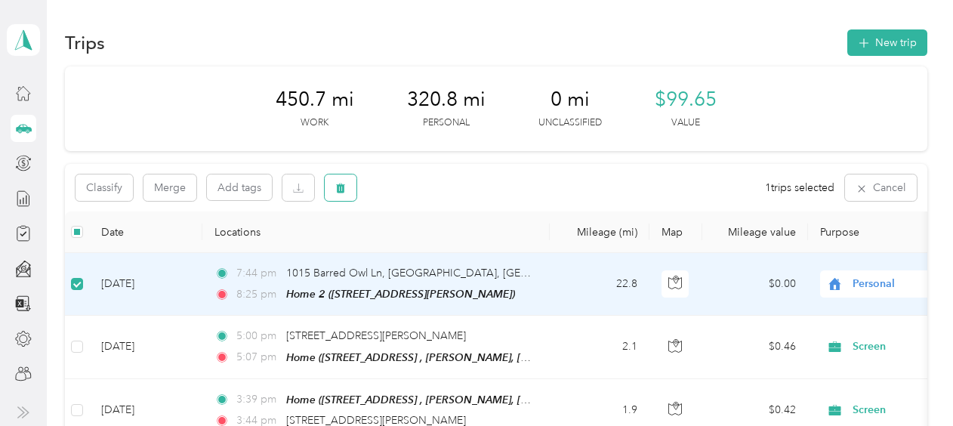
click at [343, 186] on icon "button" at bounding box center [341, 188] width 9 height 10
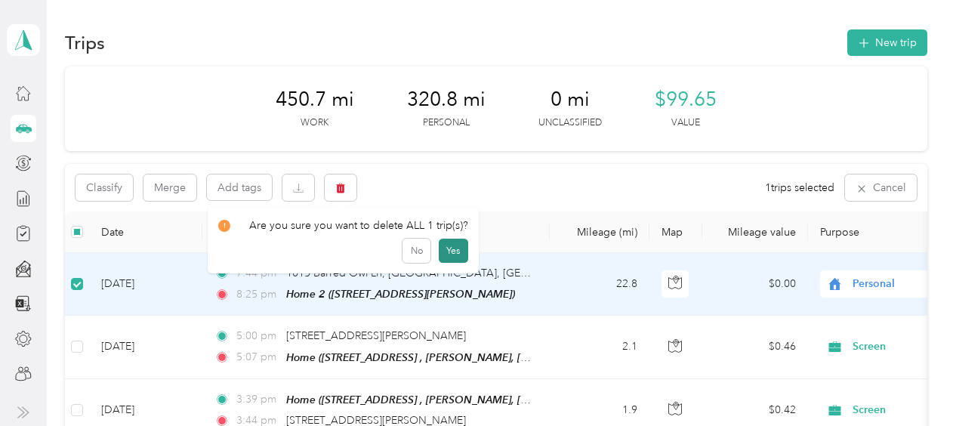
click at [439, 239] on button "Yes" at bounding box center [453, 251] width 29 height 24
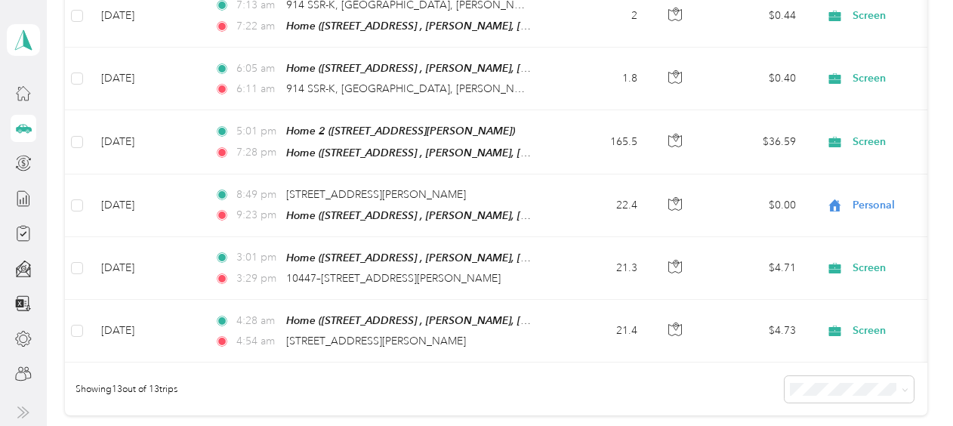
scroll to position [755, 0]
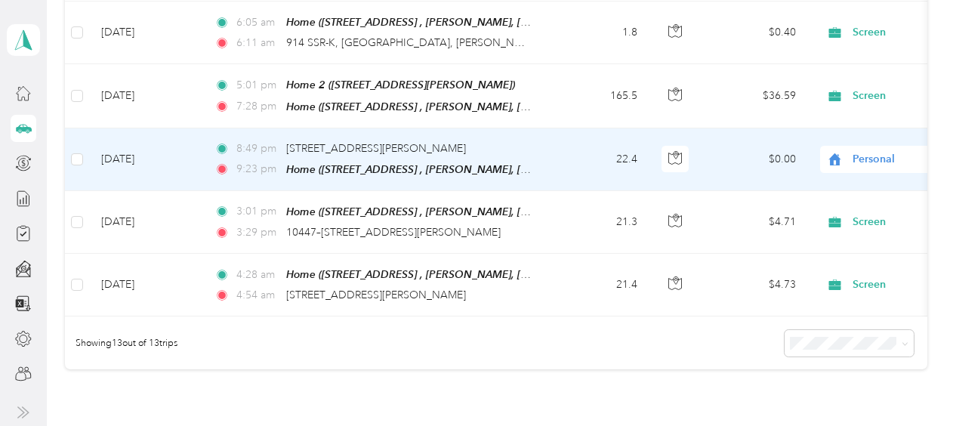
click at [865, 153] on span "Personal" at bounding box center [922, 159] width 138 height 17
click at [858, 177] on span "Screen" at bounding box center [873, 176] width 140 height 16
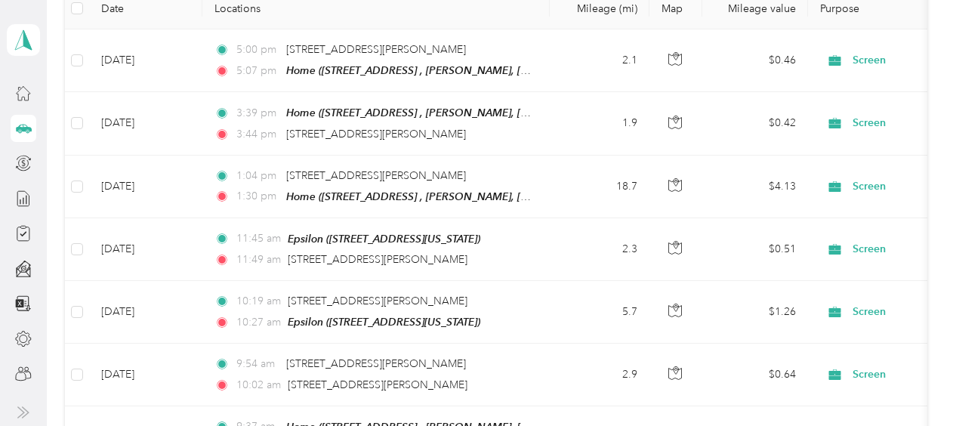
scroll to position [0, 0]
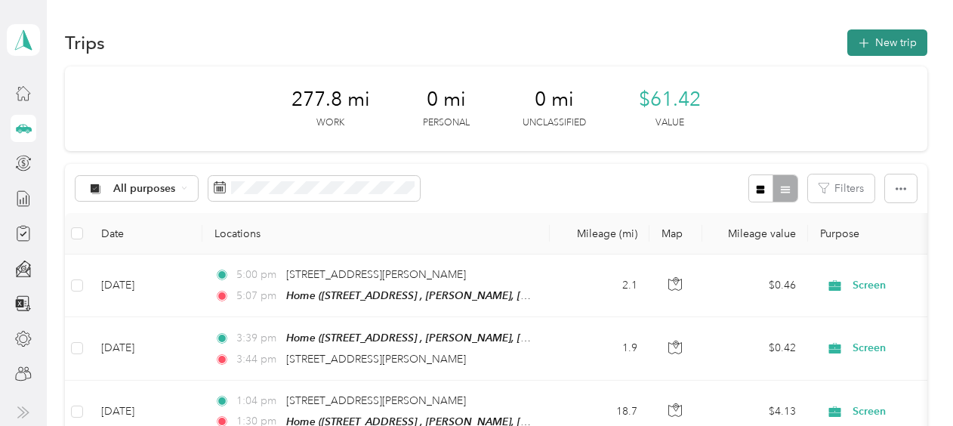
click at [887, 37] on button "New trip" at bounding box center [887, 42] width 80 height 26
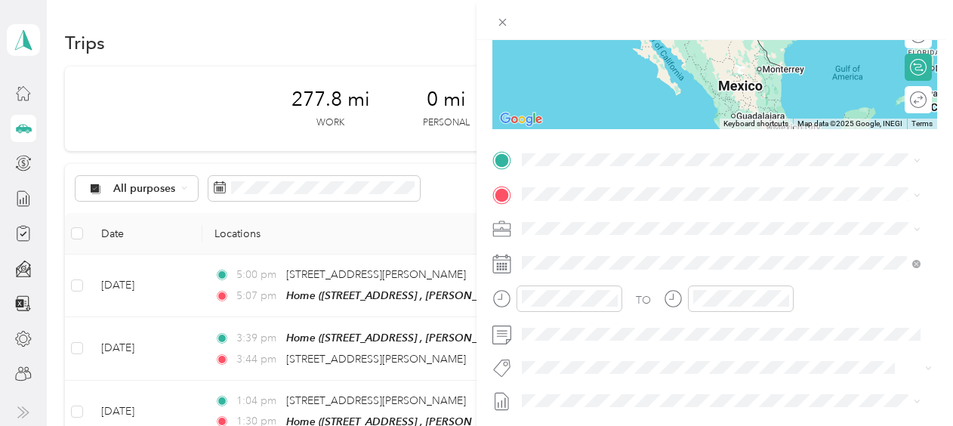
scroll to position [227, 0]
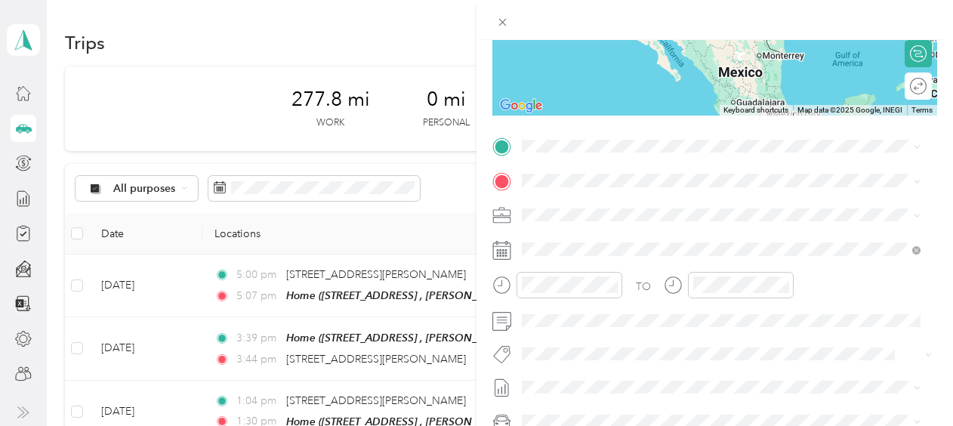
click at [593, 217] on span "249 Kerwick Kove Dr, Camdenton, MO, United States , 65020, Camdenton, MO, Unite…" at bounding box center [640, 223] width 180 height 13
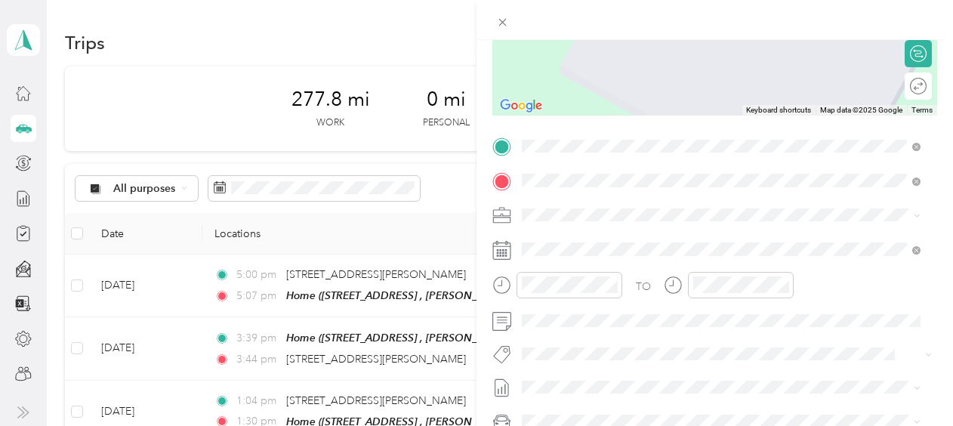
click at [606, 236] on div "Epsilon" at bounding box center [625, 240] width 151 height 14
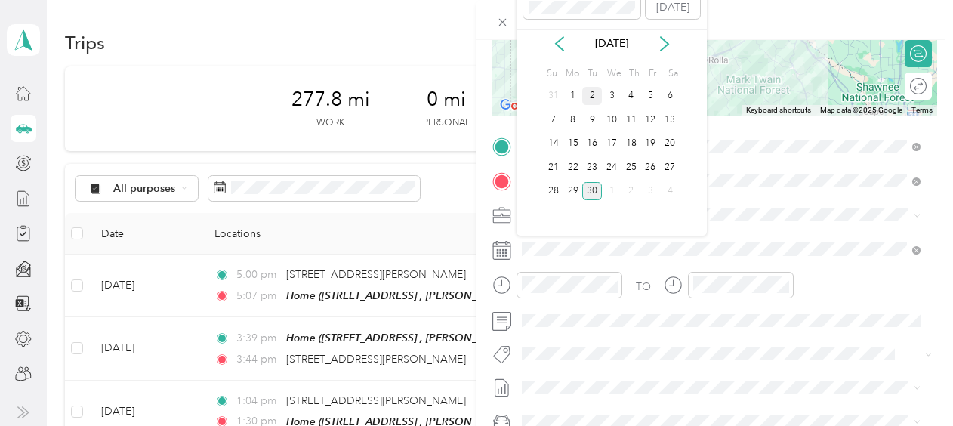
click at [595, 96] on div "2" at bounding box center [592, 96] width 20 height 19
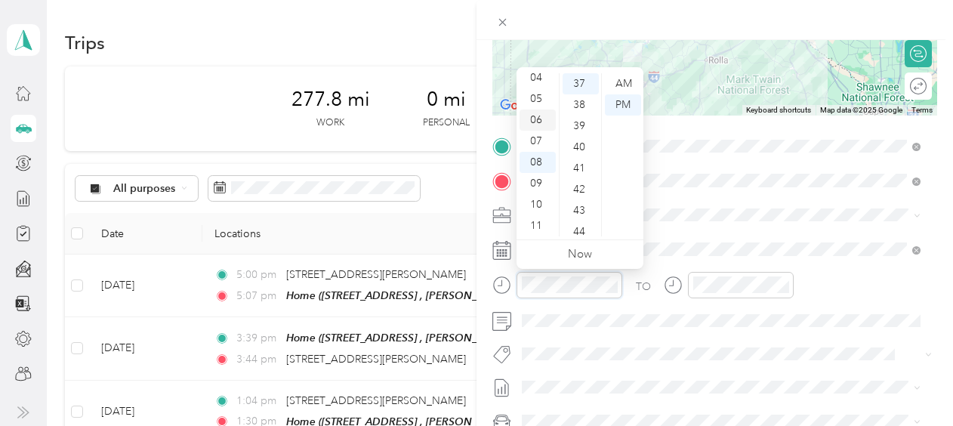
scroll to position [0, 0]
click at [542, 230] on div "07" at bounding box center [538, 231] width 36 height 21
click at [624, 89] on div "AM" at bounding box center [623, 83] width 36 height 21
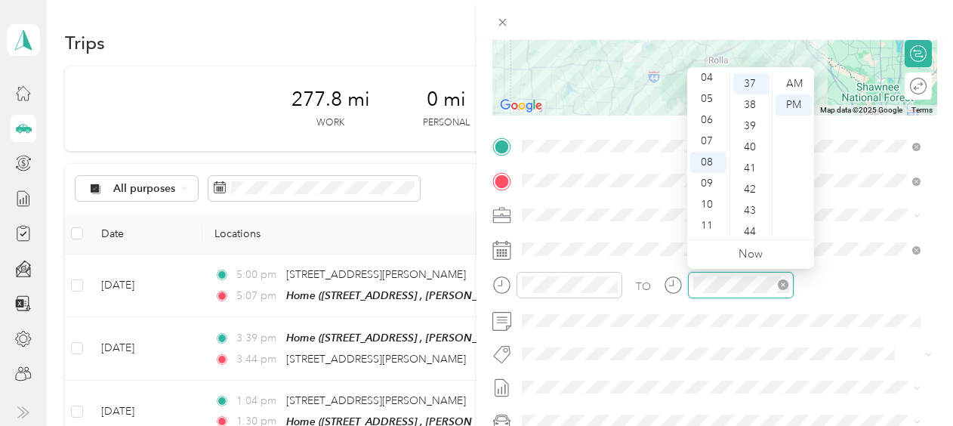
scroll to position [782, 0]
click at [710, 204] on div "10" at bounding box center [708, 204] width 36 height 21
click at [750, 211] on div "06" at bounding box center [751, 210] width 36 height 21
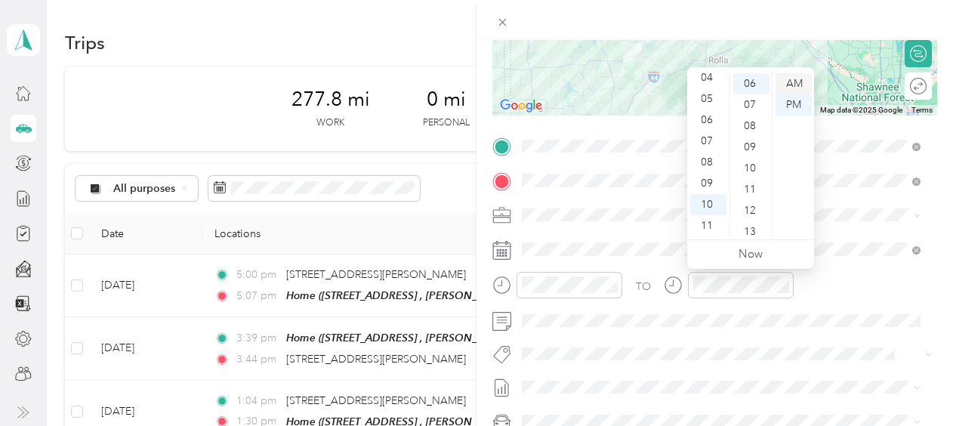
click at [805, 82] on div "AM" at bounding box center [794, 83] width 36 height 21
click at [798, 89] on div "AM" at bounding box center [794, 83] width 36 height 21
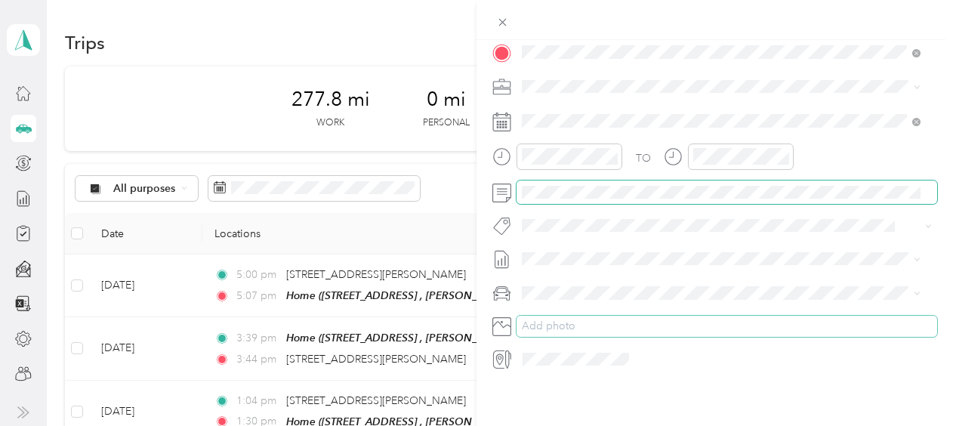
scroll to position [0, 0]
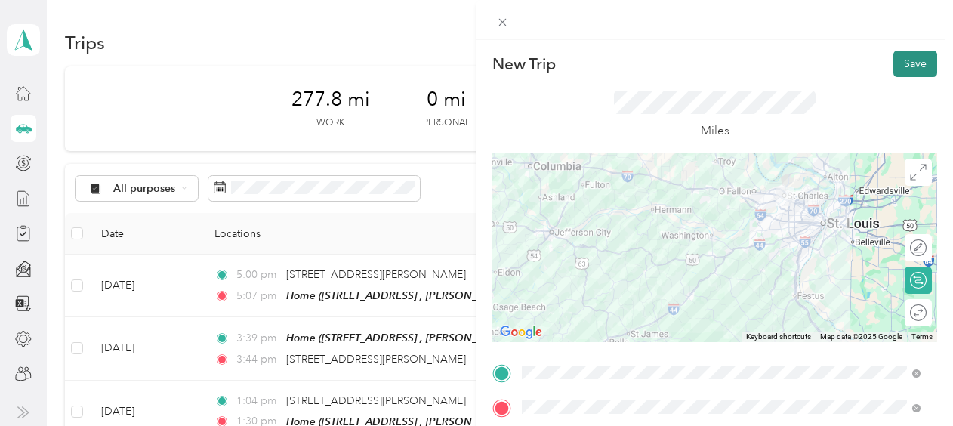
click at [896, 68] on button "Save" at bounding box center [915, 64] width 44 height 26
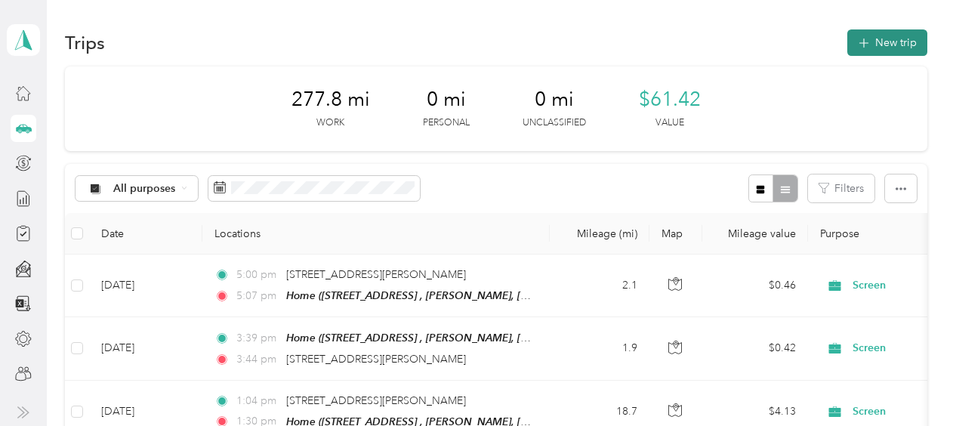
click at [870, 49] on button "New trip" at bounding box center [887, 42] width 80 height 26
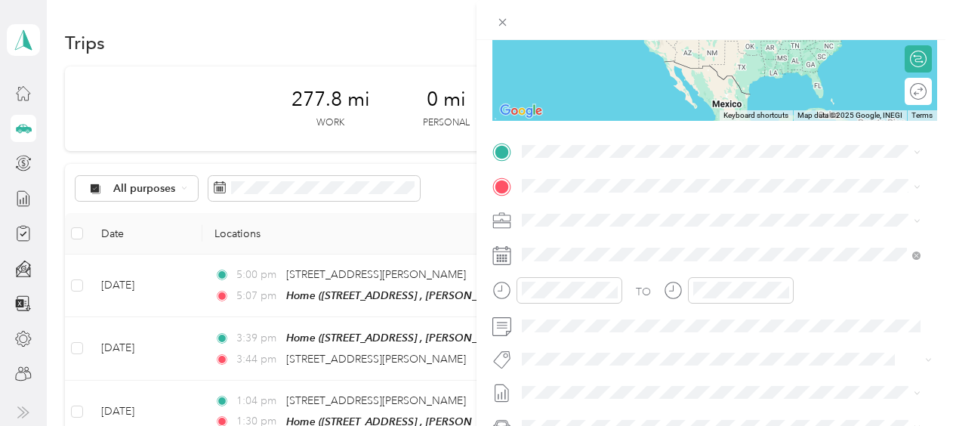
scroll to position [227, 0]
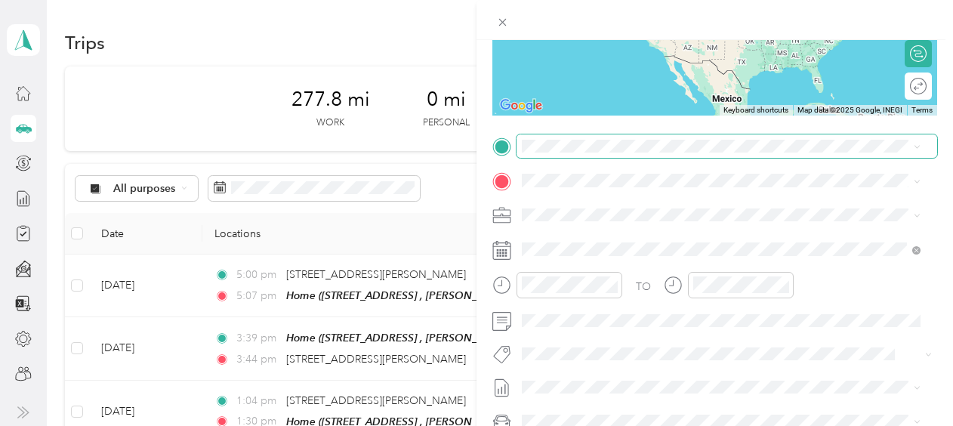
click at [605, 137] on span at bounding box center [727, 146] width 421 height 24
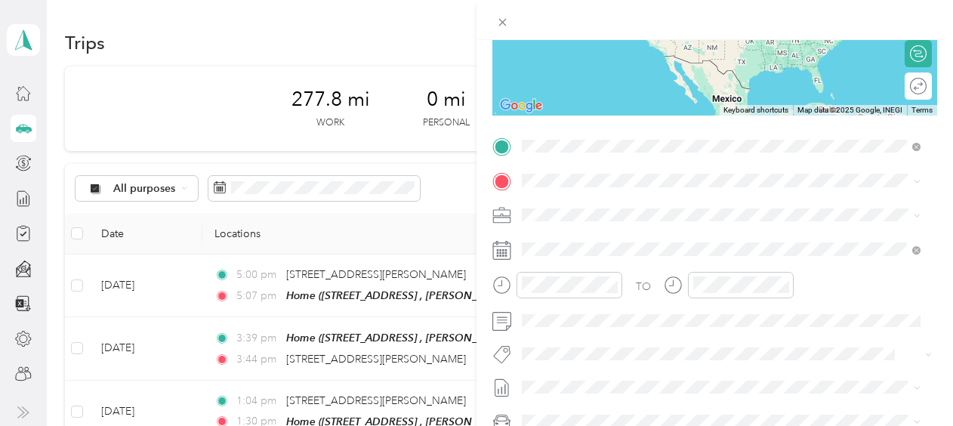
click at [595, 204] on div "Epsilon" at bounding box center [625, 206] width 151 height 14
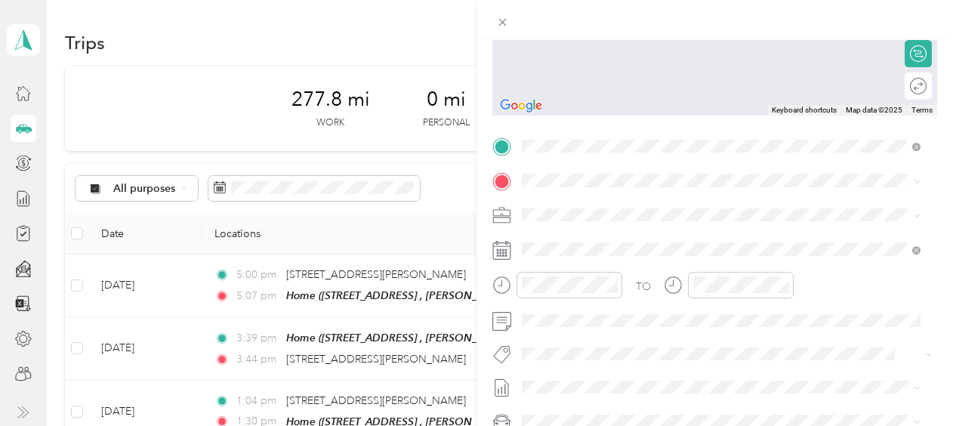
click at [589, 321] on span "8 Southern Hills Ct, O Fallon, MO, United States , 63366, O'Fallon, MO, United …" at bounding box center [702, 312] width 304 height 29
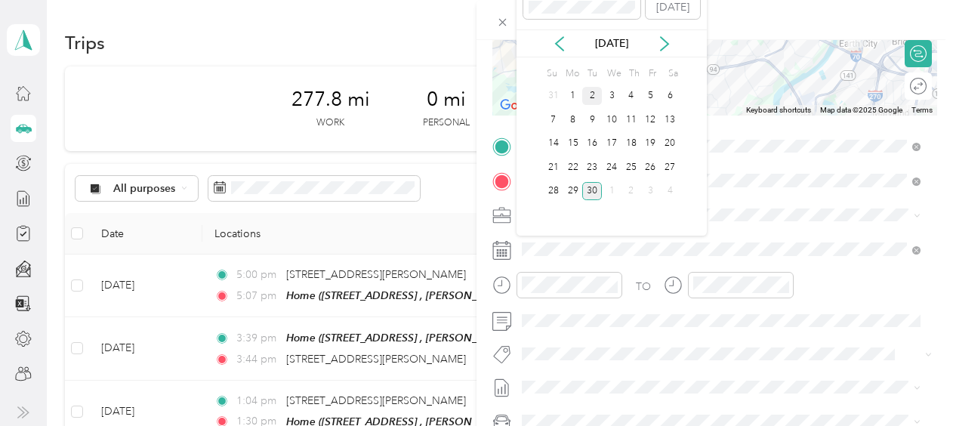
click at [598, 98] on div "2" at bounding box center [592, 96] width 20 height 19
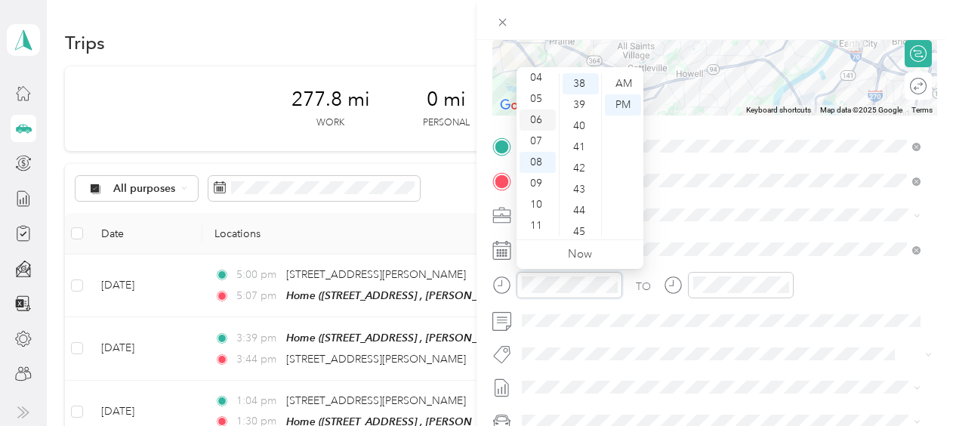
scroll to position [0, 0]
click at [537, 100] on div "01" at bounding box center [538, 104] width 36 height 21
click at [586, 124] on div "40" at bounding box center [581, 126] width 36 height 21
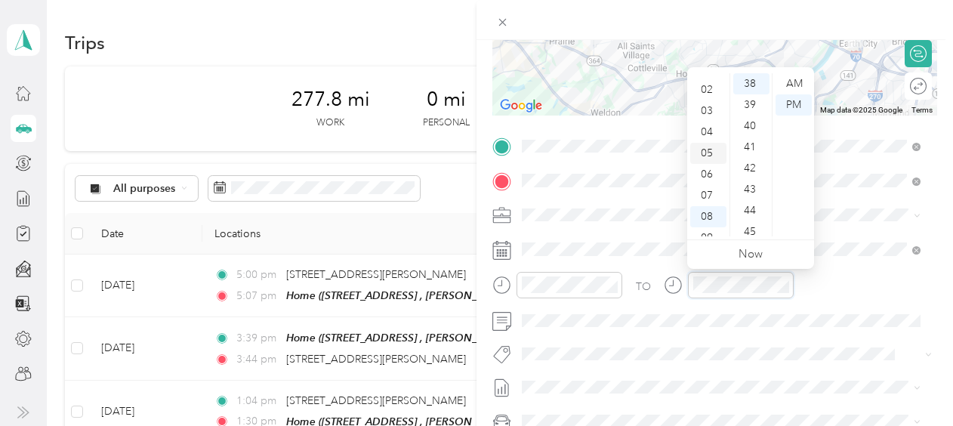
scroll to position [0, 0]
click at [702, 128] on div "02" at bounding box center [708, 126] width 36 height 21
click at [751, 177] on div "04" at bounding box center [751, 168] width 36 height 21
click at [748, 115] on div "05" at bounding box center [751, 104] width 36 height 21
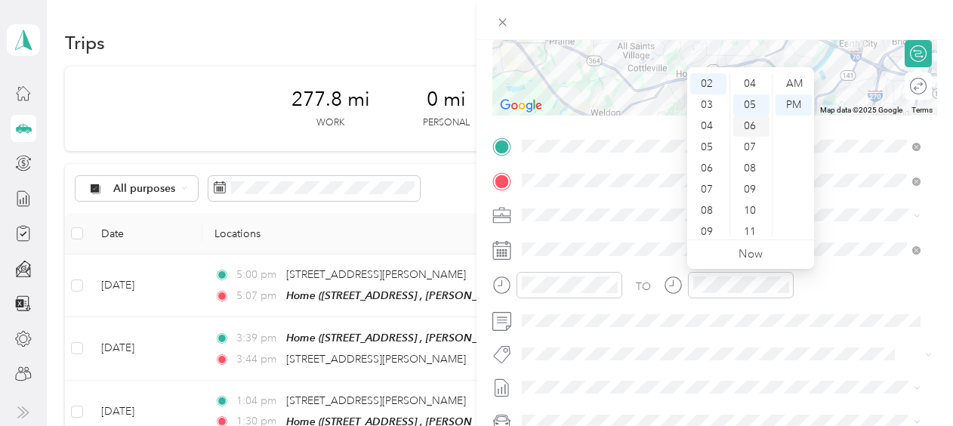
scroll to position [106, 0]
click at [794, 107] on div "PM" at bounding box center [794, 104] width 36 height 21
click at [696, 370] on div "TO Add photo" at bounding box center [714, 316] width 445 height 365
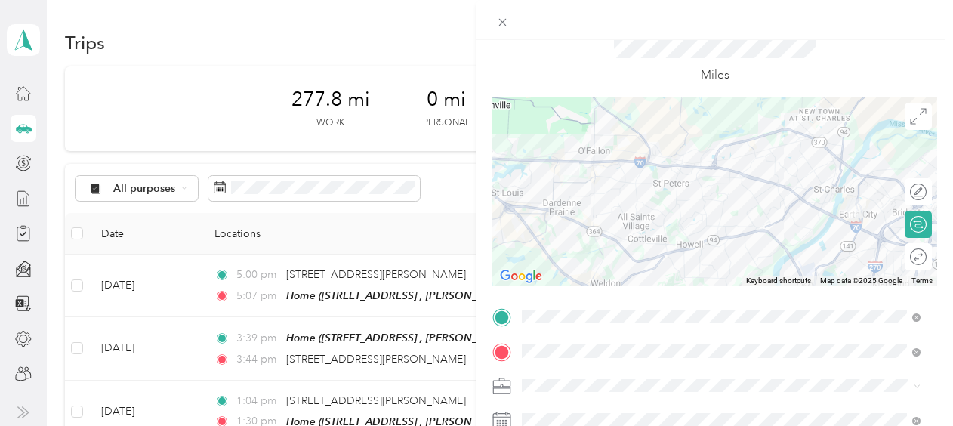
scroll to position [0, 0]
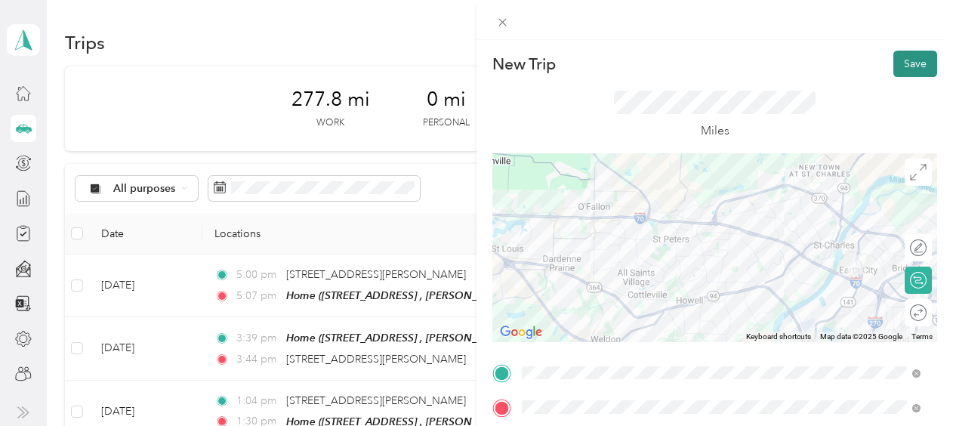
click at [896, 63] on button "Save" at bounding box center [915, 64] width 44 height 26
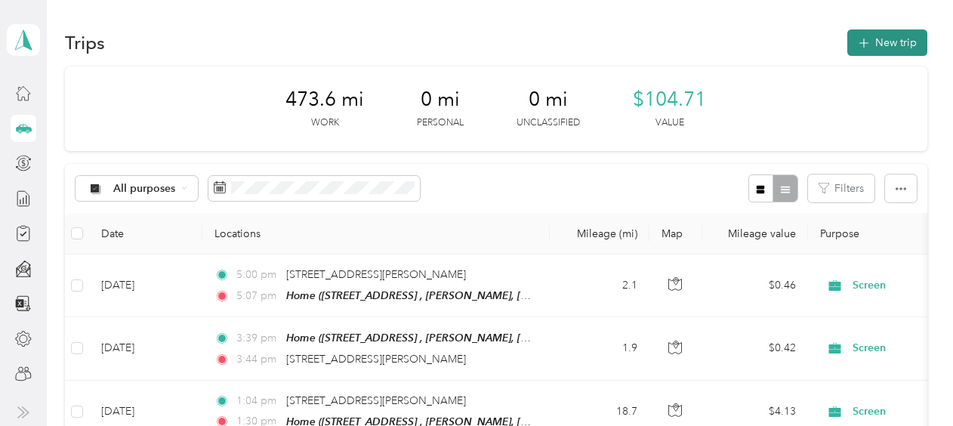
click at [882, 37] on button "New trip" at bounding box center [887, 42] width 80 height 26
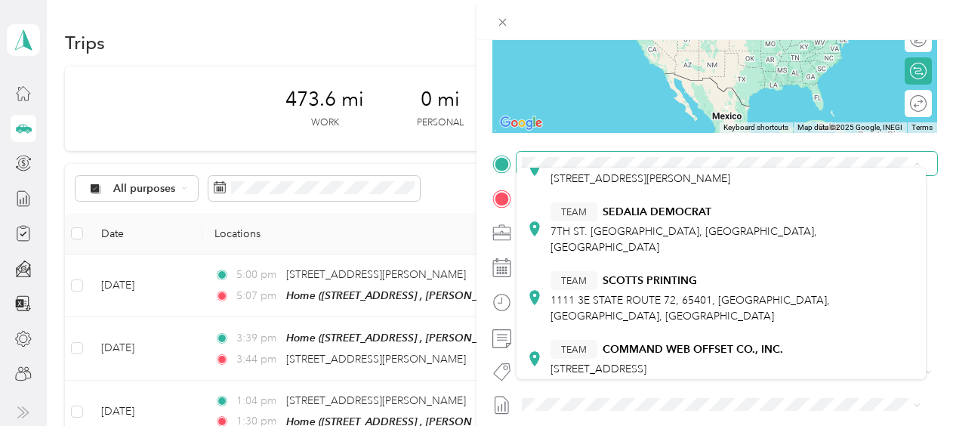
scroll to position [227, 0]
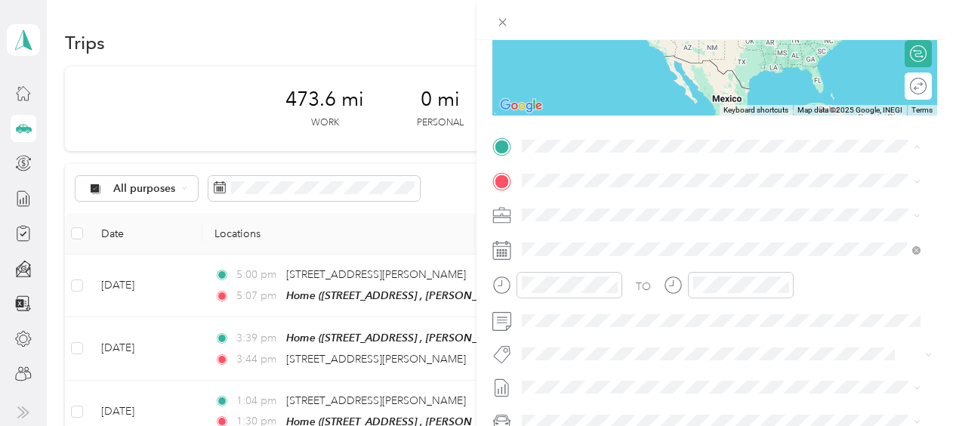
click at [358, 227] on div "New Trip Save This trip cannot be edited because it is either under review, app…" at bounding box center [476, 213] width 953 height 426
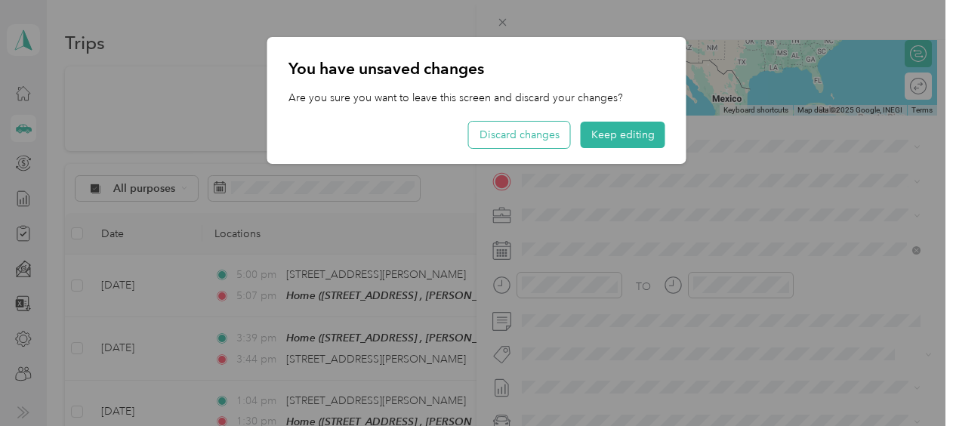
click at [564, 134] on button "Discard changes" at bounding box center [519, 135] width 101 height 26
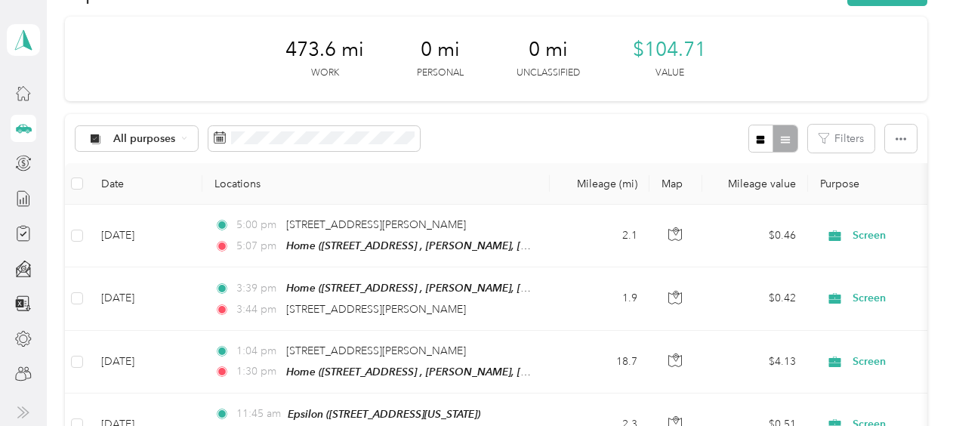
scroll to position [0, 0]
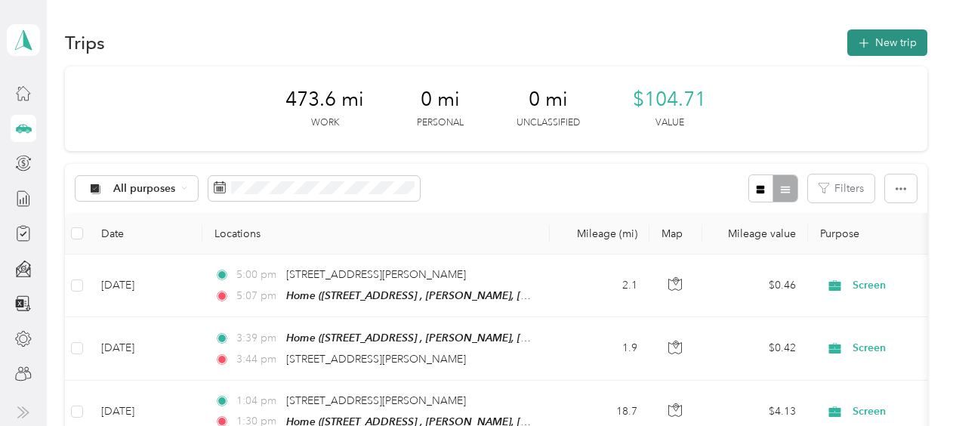
click at [887, 37] on button "New trip" at bounding box center [887, 42] width 80 height 26
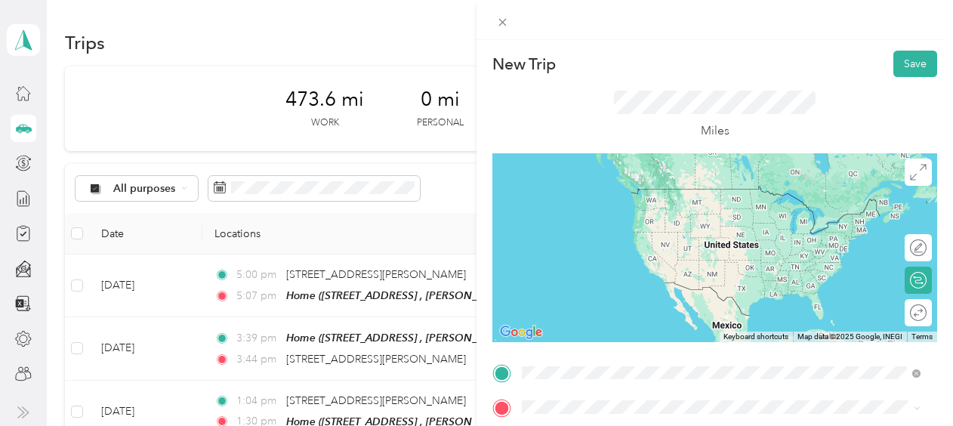
click at [664, 254] on span "10701 Lambert International Boulevard St. Louis, Missouri 63134, United States" at bounding box center [667, 247] width 235 height 14
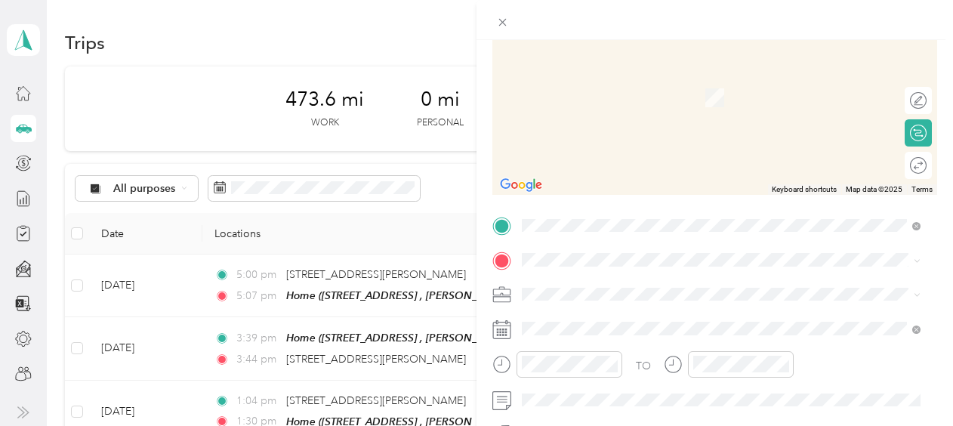
scroll to position [151, 0]
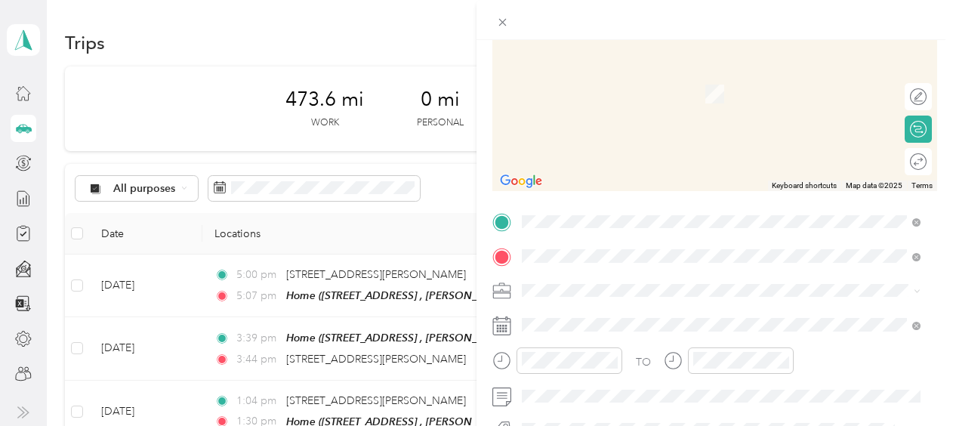
click at [635, 103] on div "Home 2 249 Kerwick Kove Dr, Camdenton, MO, United States , 65020, Camdenton, MO…" at bounding box center [640, 87] width 180 height 32
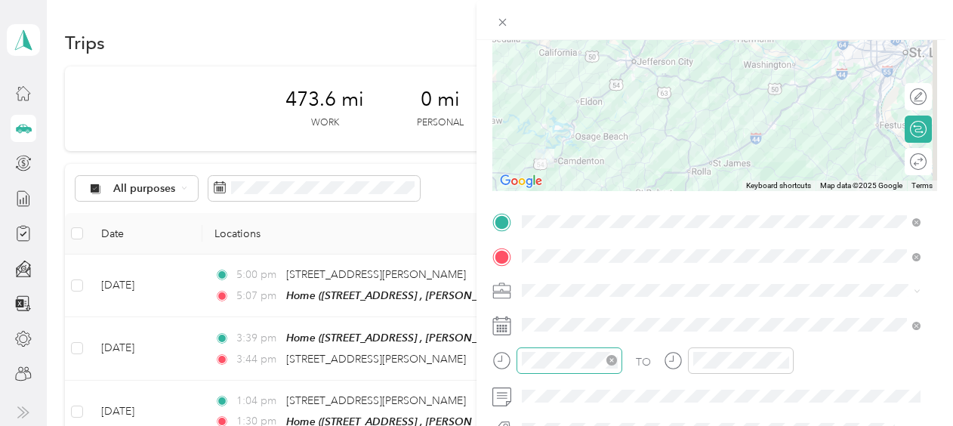
scroll to position [227, 0]
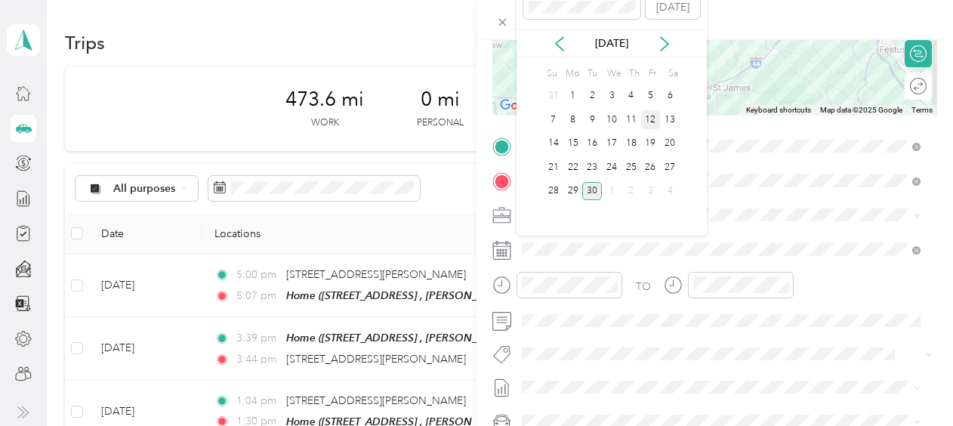
click at [655, 113] on div "12" at bounding box center [651, 119] width 20 height 19
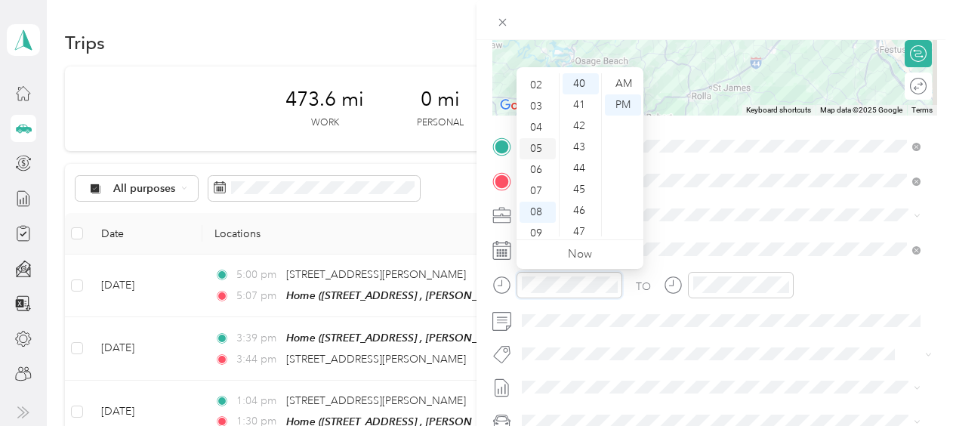
scroll to position [76, 0]
click at [539, 135] on div "06" at bounding box center [538, 135] width 36 height 21
click at [581, 142] on div "03" at bounding box center [581, 147] width 36 height 21
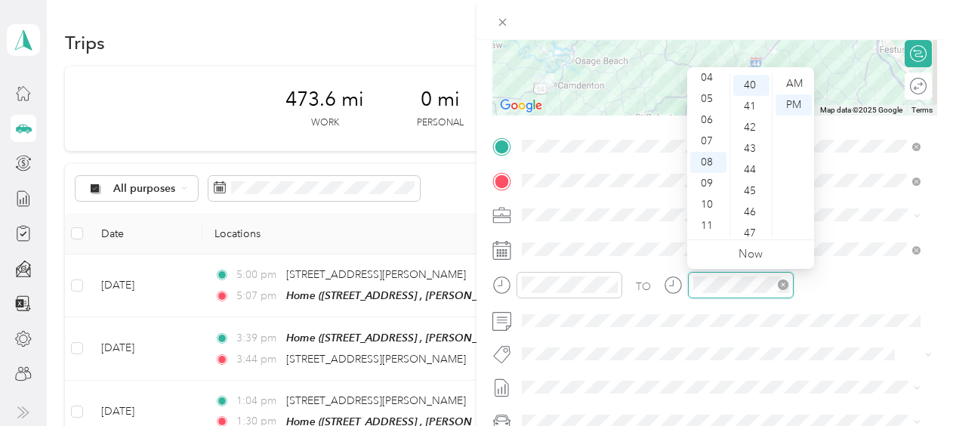
scroll to position [846, 0]
click at [783, 107] on div "PM" at bounding box center [794, 104] width 36 height 21
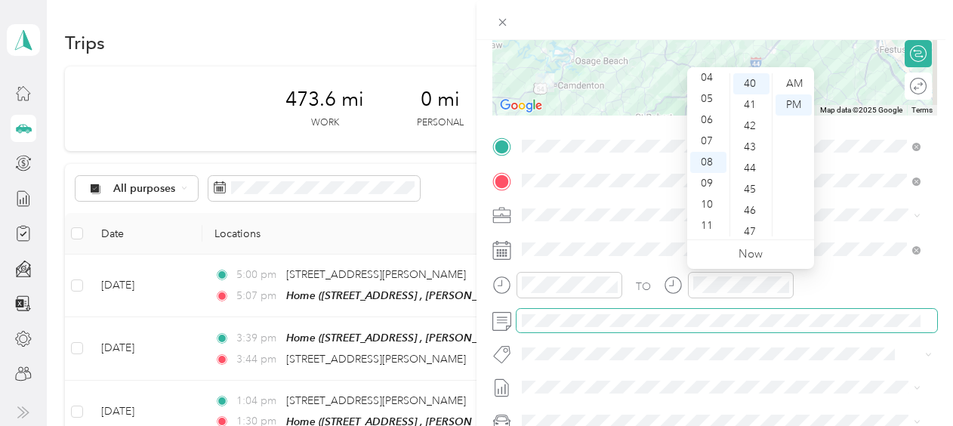
click at [725, 309] on span at bounding box center [727, 321] width 421 height 24
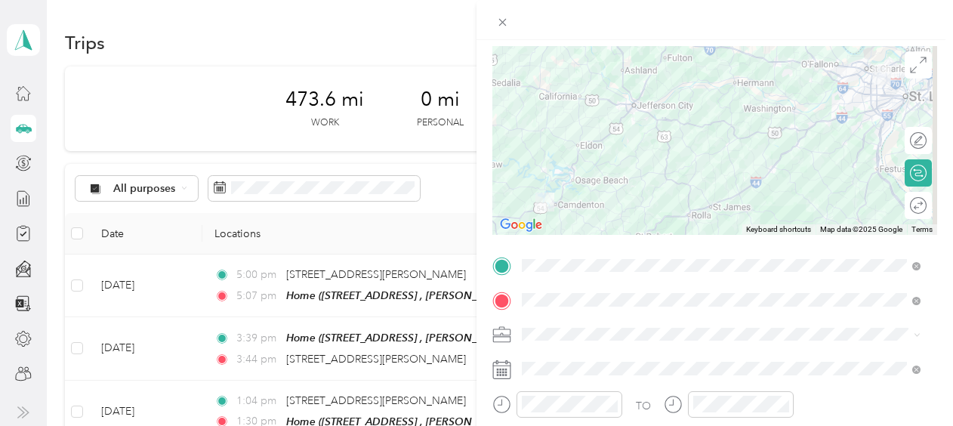
scroll to position [0, 0]
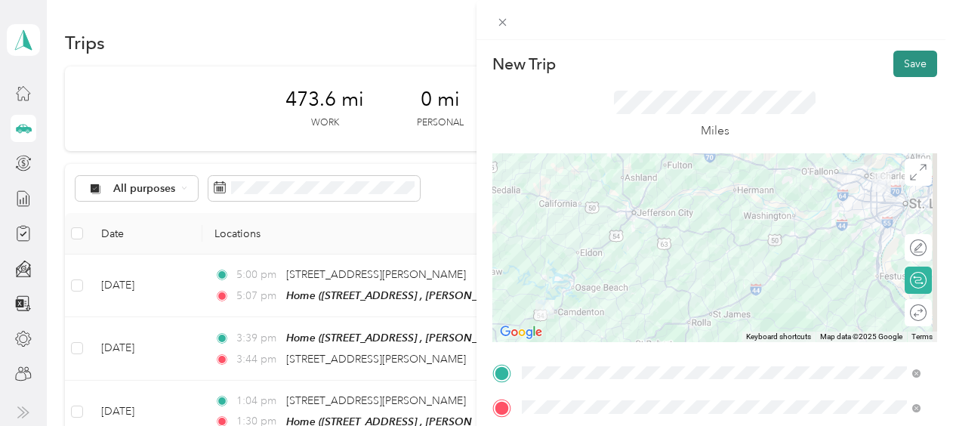
click at [900, 62] on button "Save" at bounding box center [915, 64] width 44 height 26
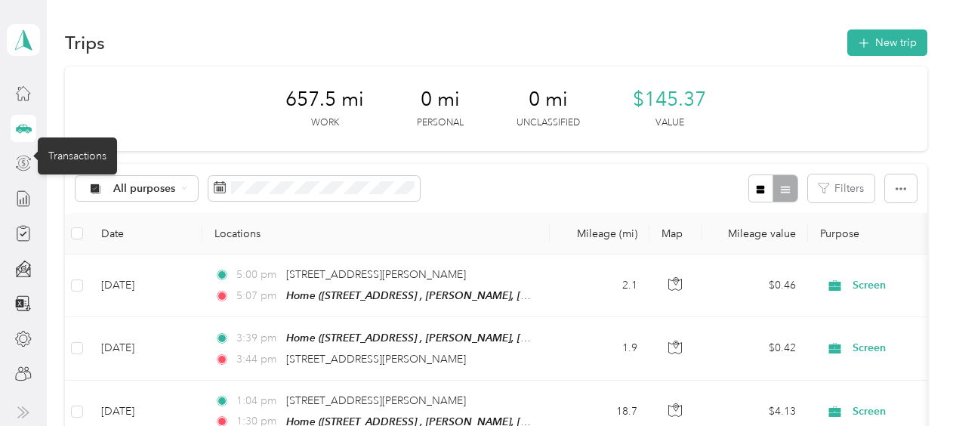
click at [22, 160] on icon at bounding box center [23, 163] width 17 height 17
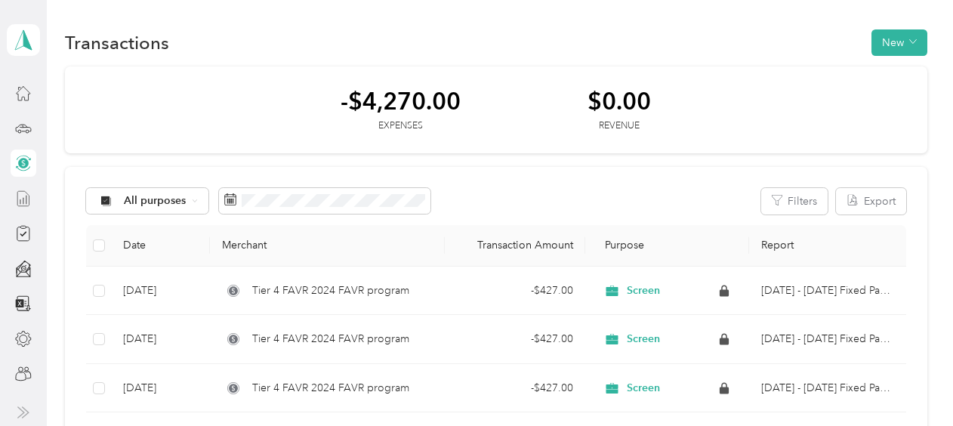
click at [27, 195] on icon at bounding box center [23, 198] width 17 height 17
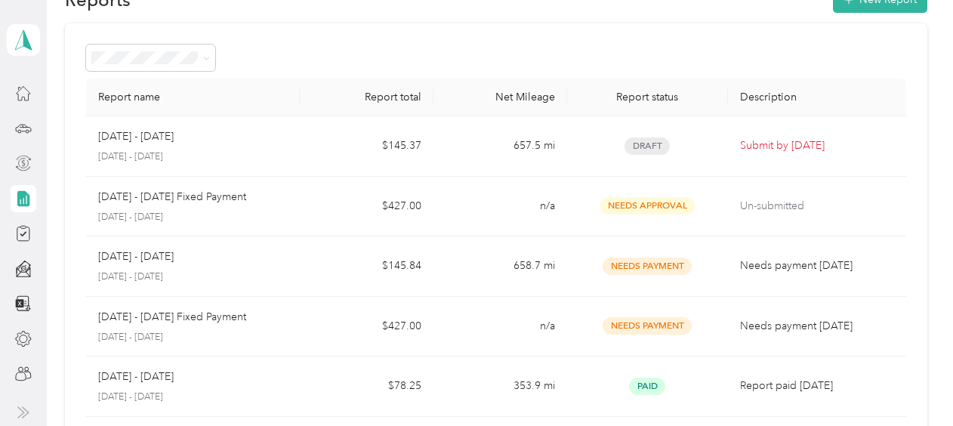
scroll to position [76, 0]
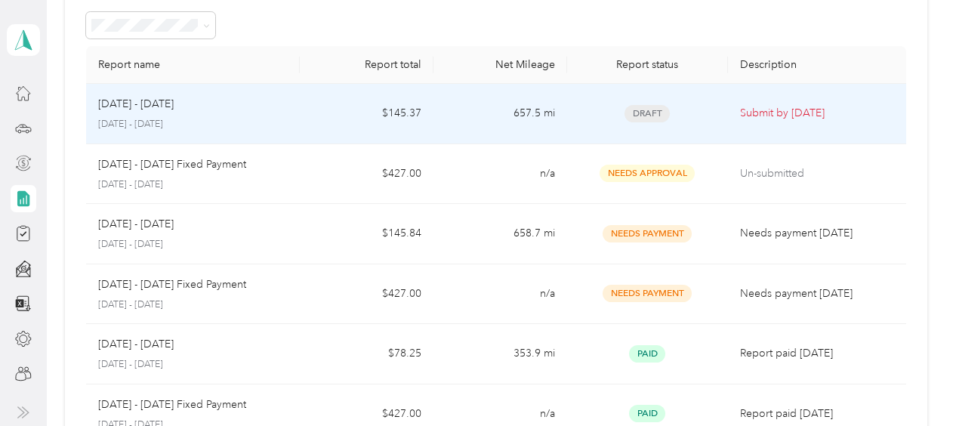
click at [190, 108] on div "[DATE] - [DATE]" at bounding box center [193, 104] width 190 height 17
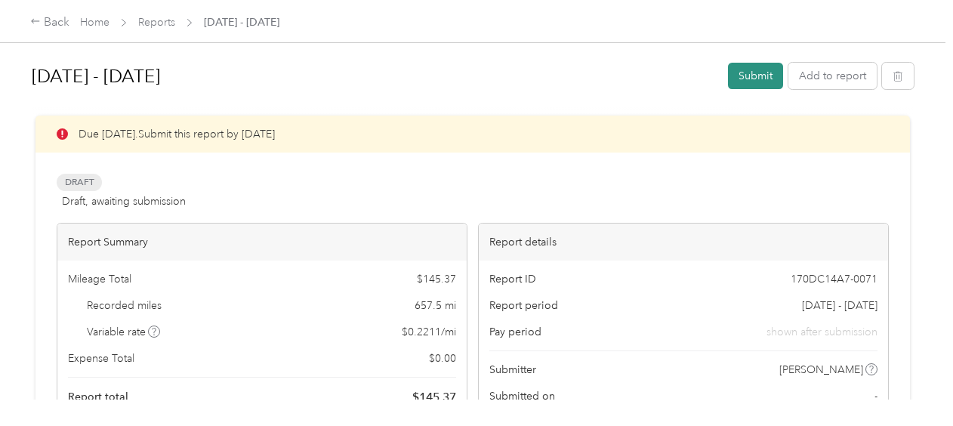
click at [761, 64] on button "Submit" at bounding box center [755, 76] width 55 height 26
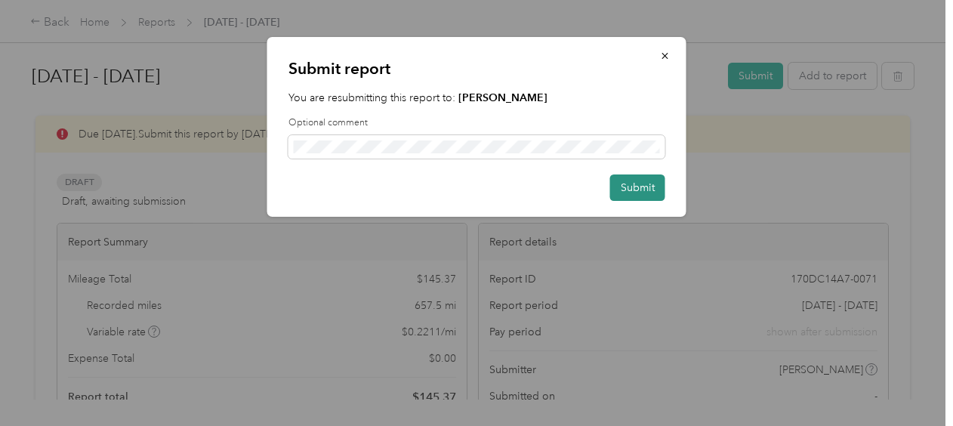
click at [631, 187] on button "Submit" at bounding box center [637, 187] width 55 height 26
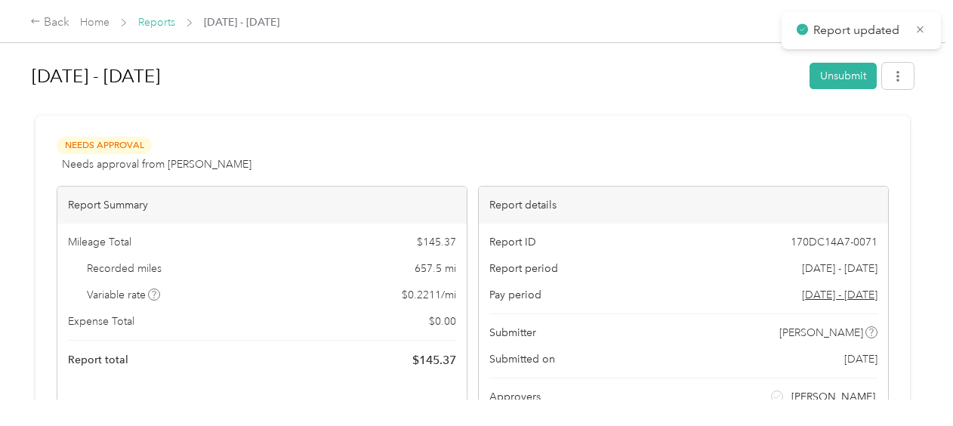
click at [162, 26] on link "Reports" at bounding box center [156, 22] width 37 height 13
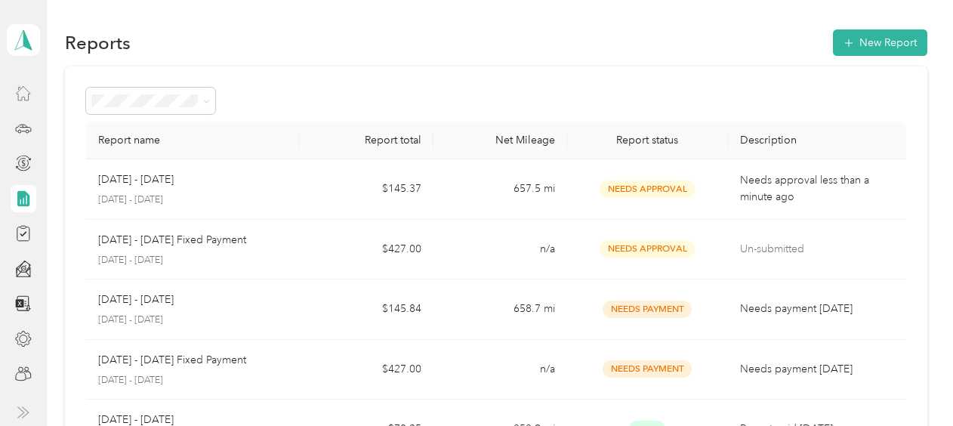
click at [27, 91] on icon at bounding box center [23, 93] width 17 height 17
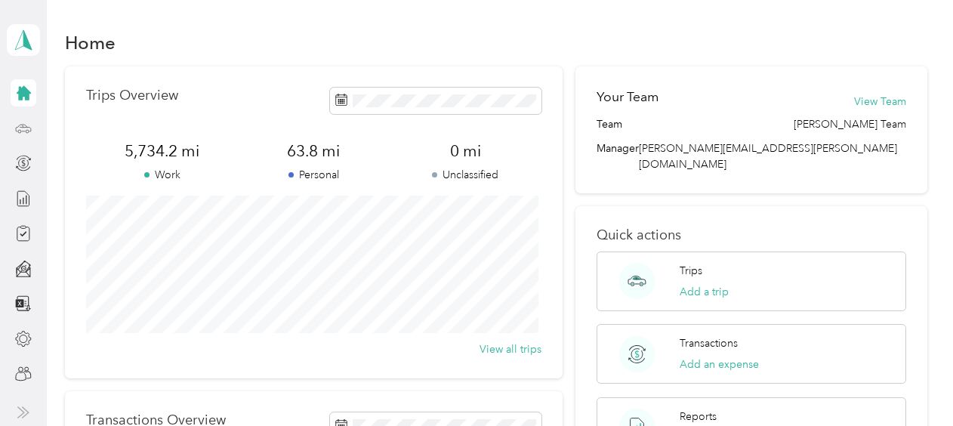
click at [23, 122] on icon at bounding box center [23, 128] width 17 height 17
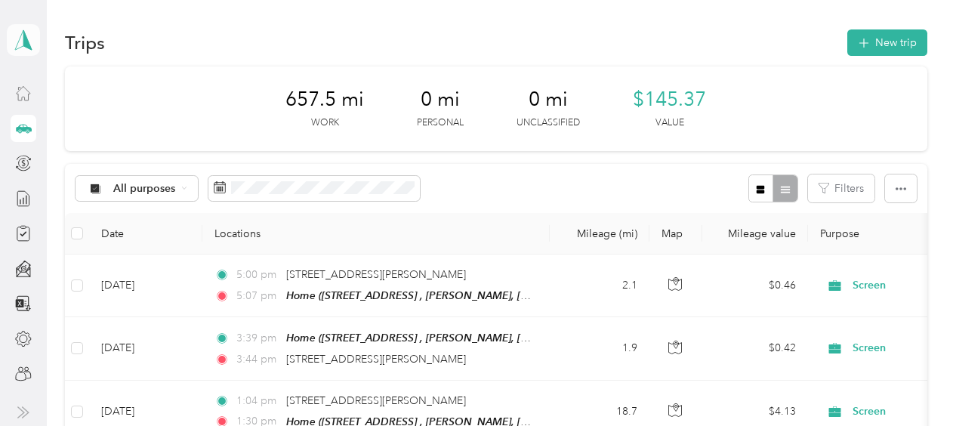
click at [23, 45] on polygon at bounding box center [27, 39] width 8 height 20
click at [43, 128] on div "Team dashboard" at bounding box center [250, 124] width 467 height 26
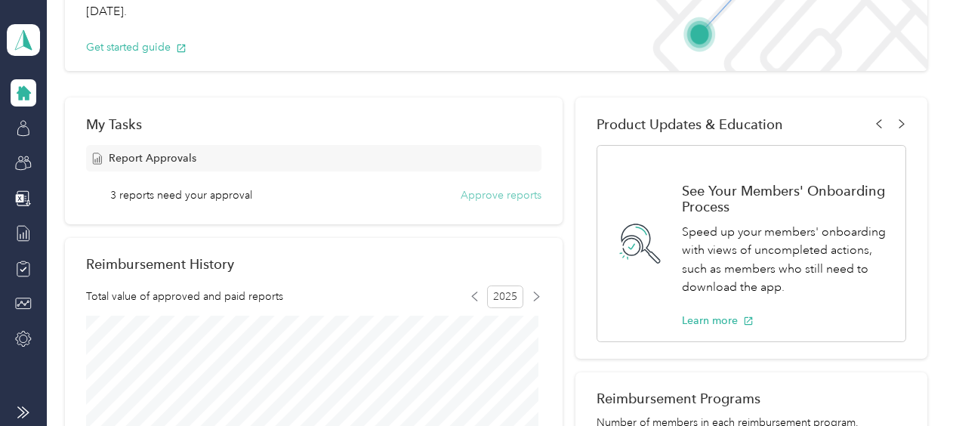
click at [476, 190] on button "Approve reports" at bounding box center [501, 195] width 81 height 16
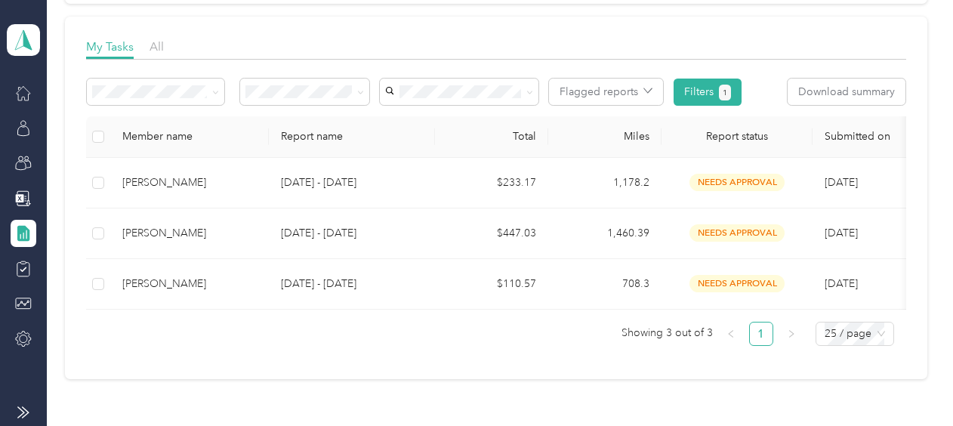
scroll to position [227, 0]
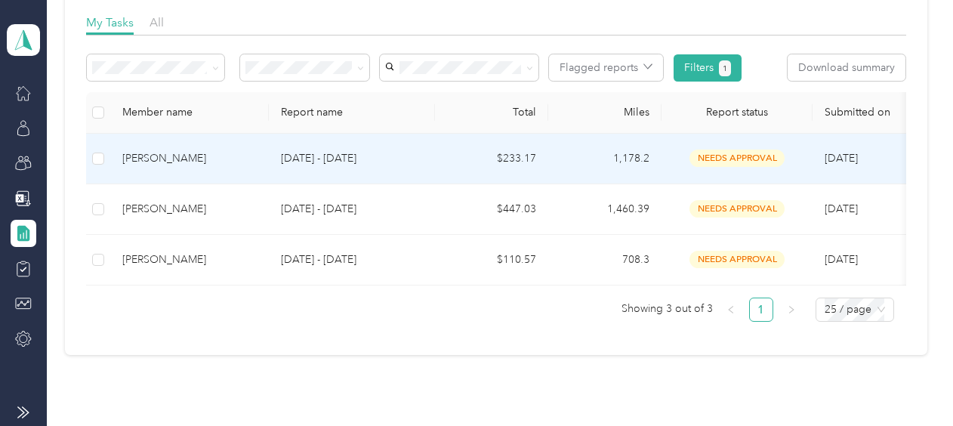
click at [282, 168] on td "[DATE] - [DATE]" at bounding box center [352, 159] width 166 height 51
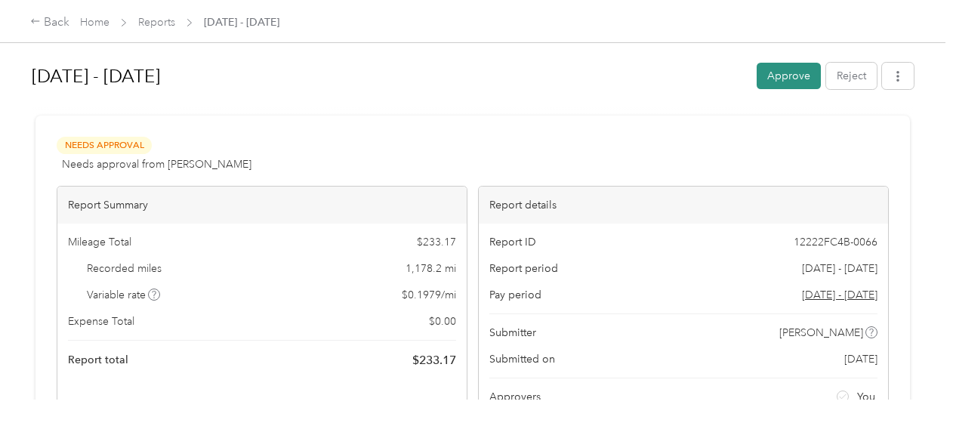
click at [766, 69] on button "Approve" at bounding box center [789, 76] width 64 height 26
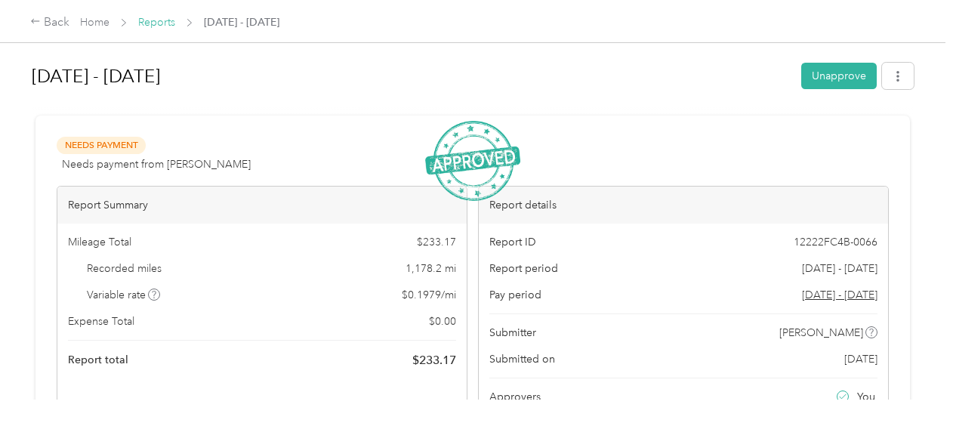
click at [161, 19] on link "Reports" at bounding box center [156, 22] width 37 height 13
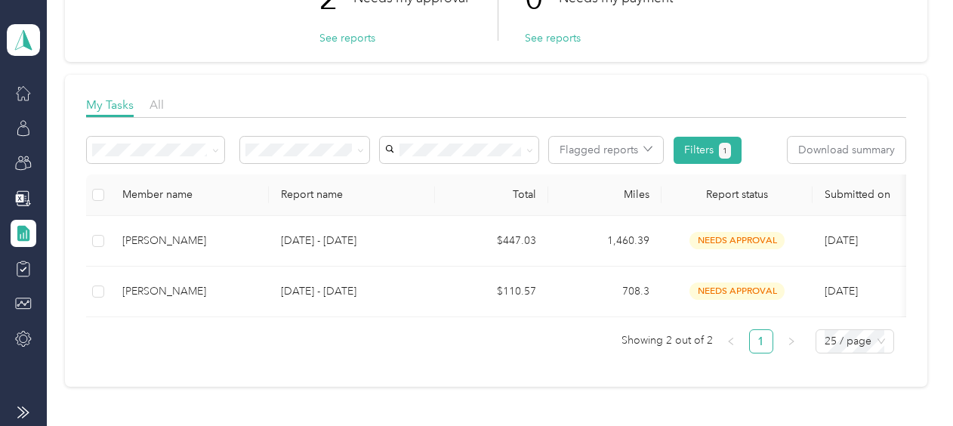
scroll to position [151, 0]
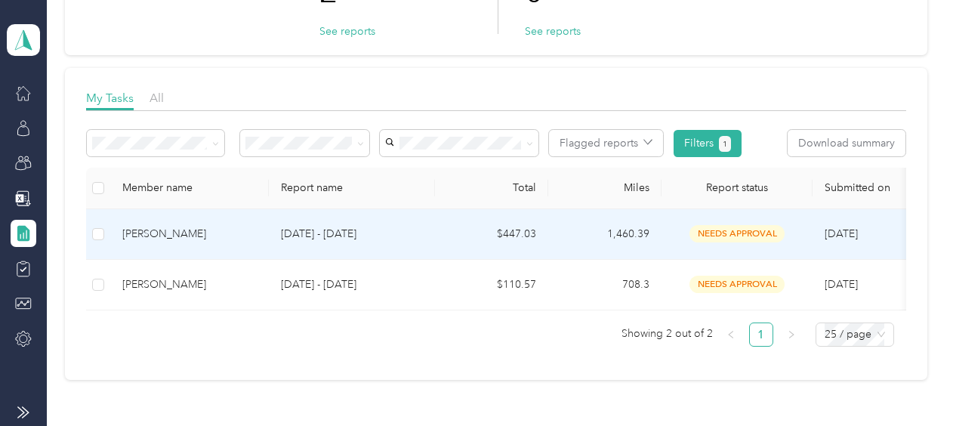
click at [202, 230] on div "[PERSON_NAME]" at bounding box center [189, 234] width 134 height 17
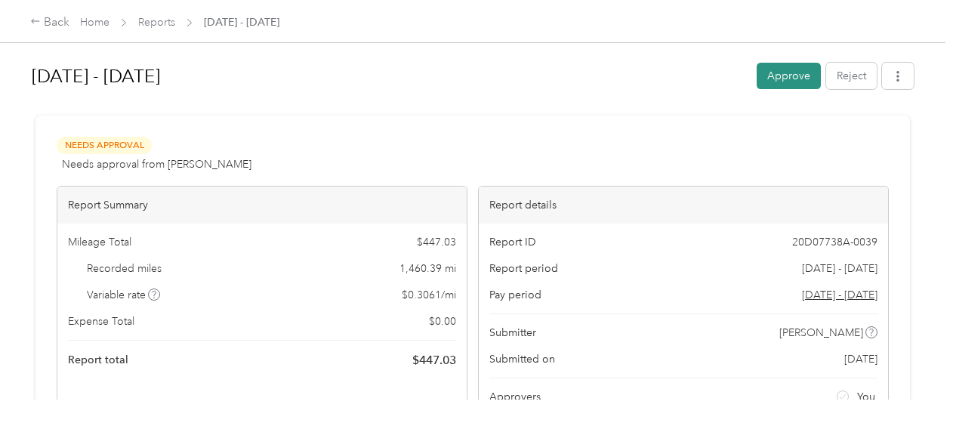
click at [790, 76] on button "Approve" at bounding box center [789, 76] width 64 height 26
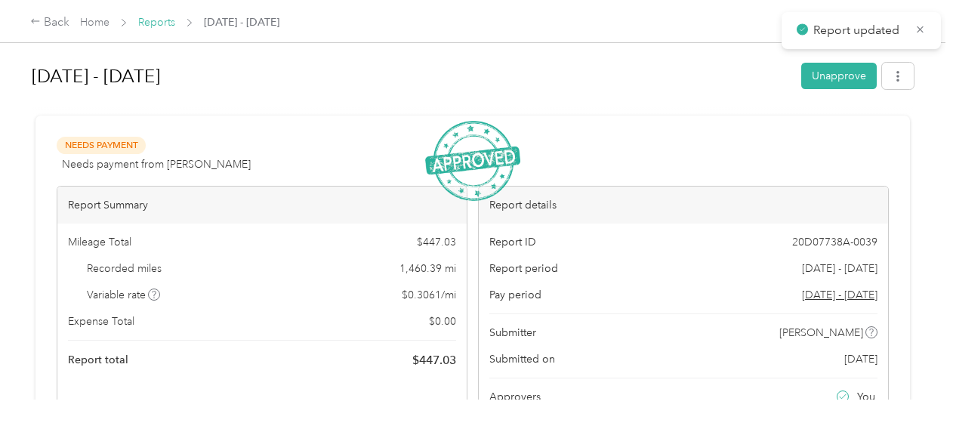
click at [168, 23] on link "Reports" at bounding box center [156, 22] width 37 height 13
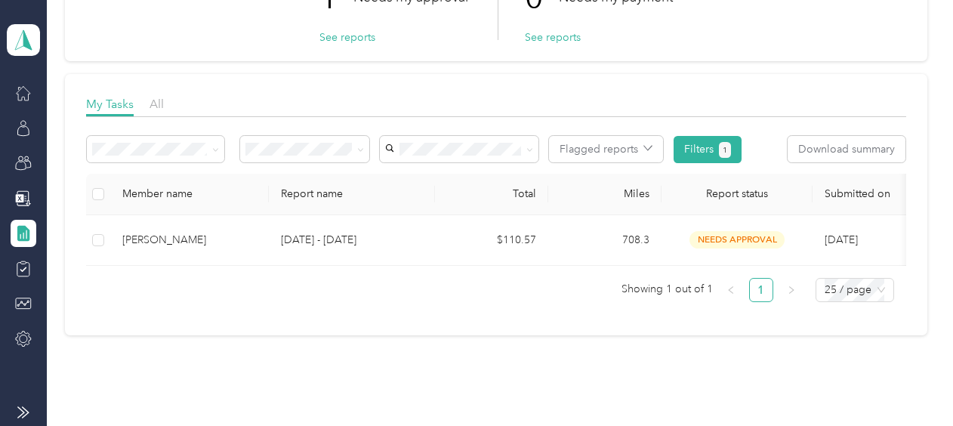
scroll to position [151, 0]
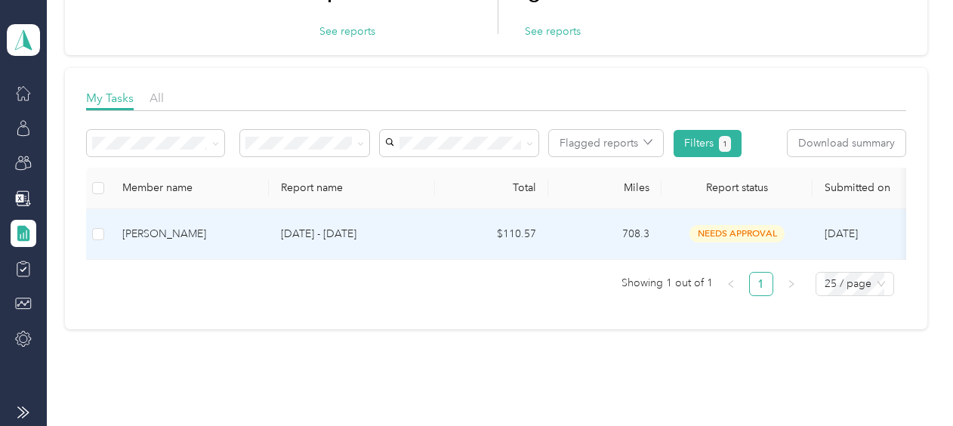
click at [208, 236] on div "[PERSON_NAME]" at bounding box center [189, 234] width 134 height 17
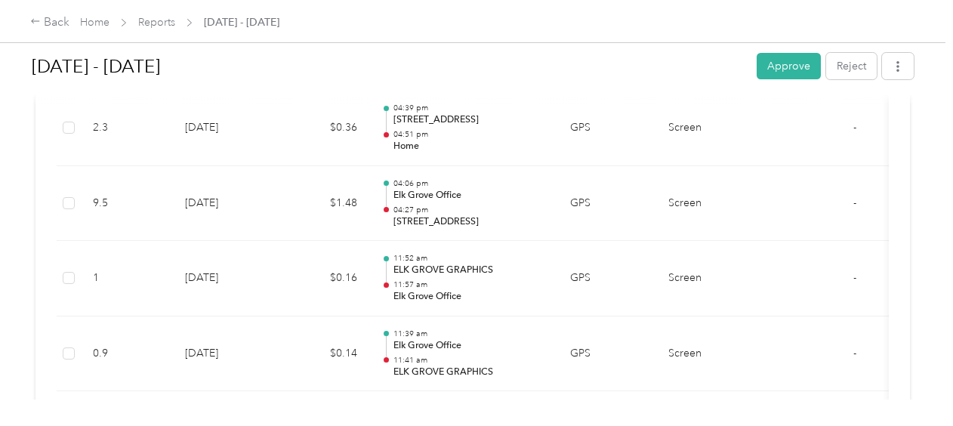
scroll to position [831, 0]
click at [769, 76] on button "Approve" at bounding box center [789, 66] width 64 height 26
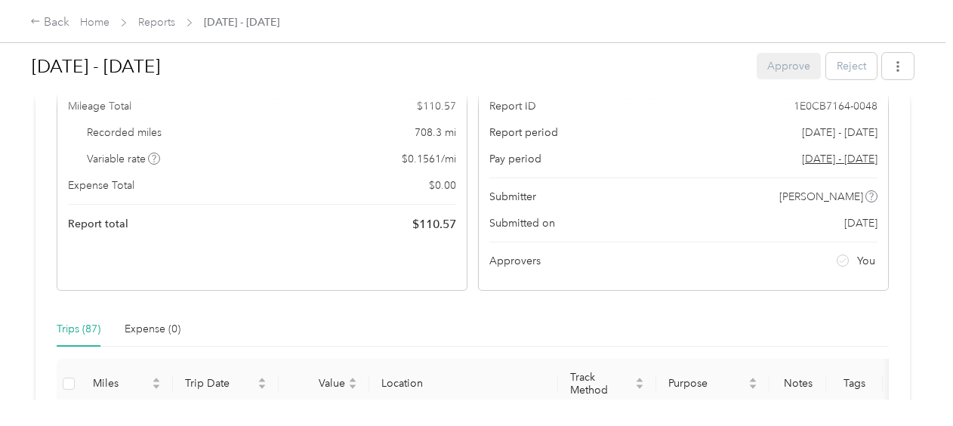
scroll to position [0, 0]
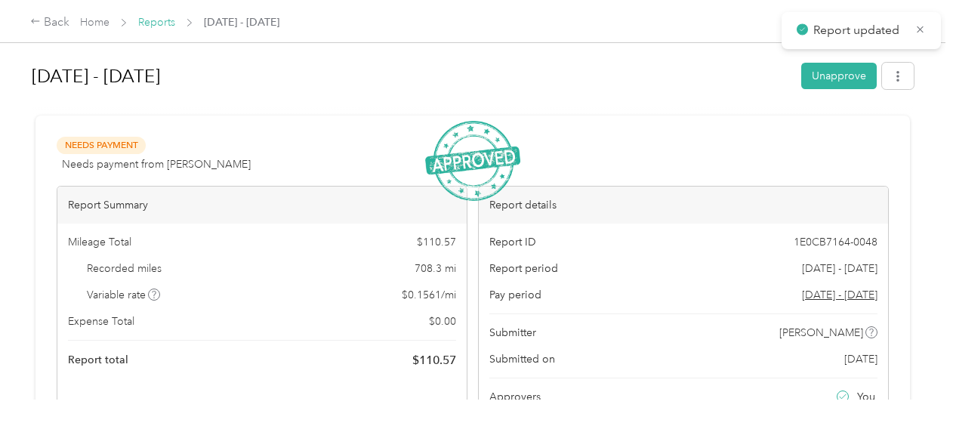
click at [168, 23] on link "Reports" at bounding box center [156, 22] width 37 height 13
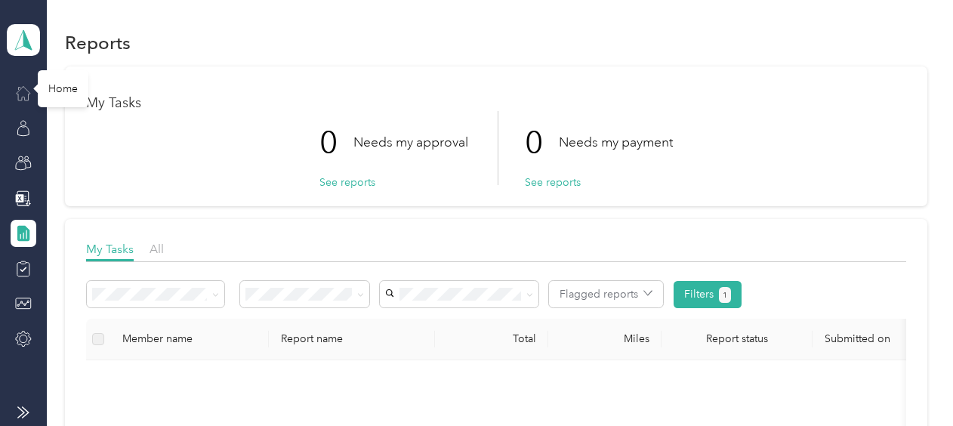
click at [27, 95] on icon at bounding box center [23, 93] width 17 height 17
